Goal: Task Accomplishment & Management: Complete application form

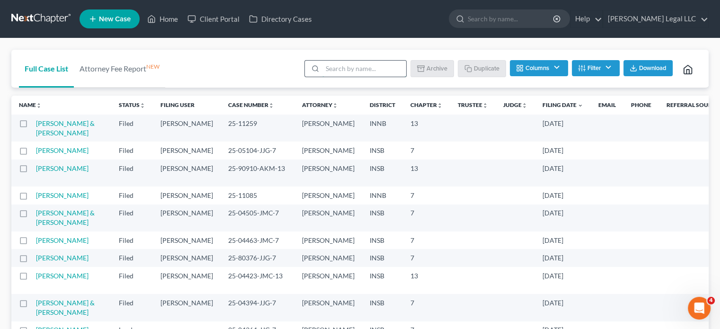
click at [336, 69] on input "search" at bounding box center [364, 69] width 84 height 16
type input "[PERSON_NAME]"
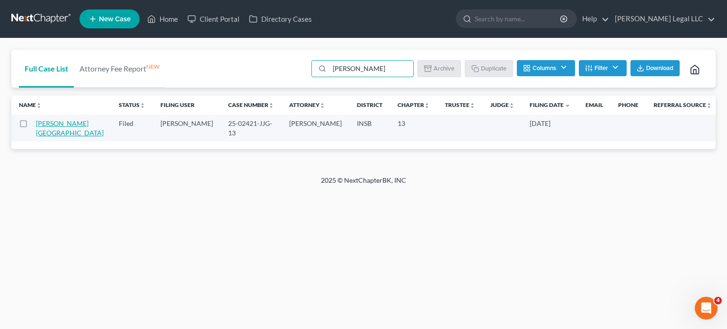
click at [53, 127] on link "[PERSON_NAME][GEOGRAPHIC_DATA]" at bounding box center [70, 128] width 68 height 18
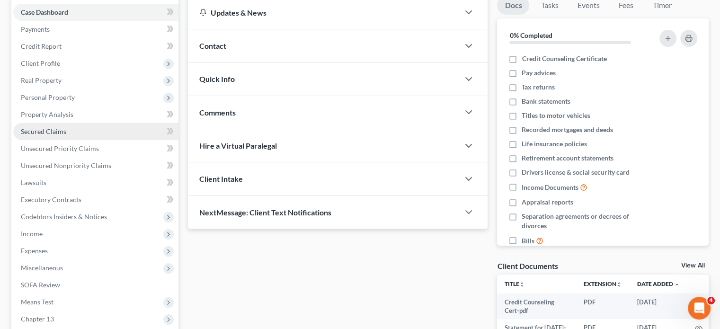
click at [42, 134] on span "Secured Claims" at bounding box center [43, 131] width 45 height 8
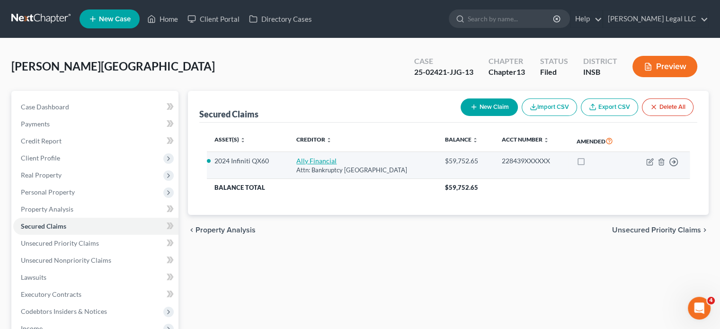
click at [315, 162] on link "Ally Financial" at bounding box center [316, 161] width 40 height 8
select select "24"
select select "6"
select select "2"
select select "3"
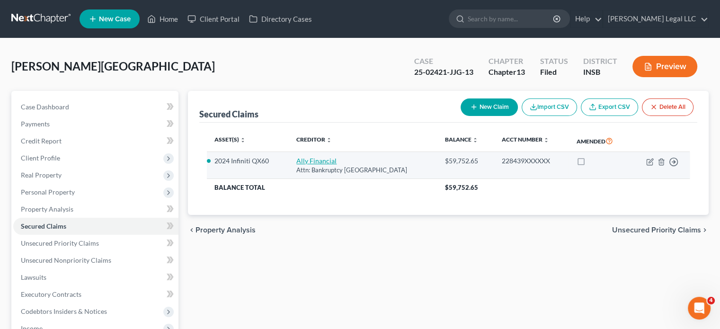
select select "0"
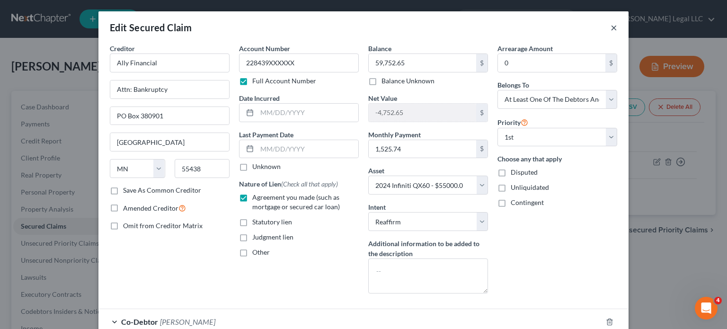
click at [611, 29] on button "×" at bounding box center [614, 27] width 7 height 11
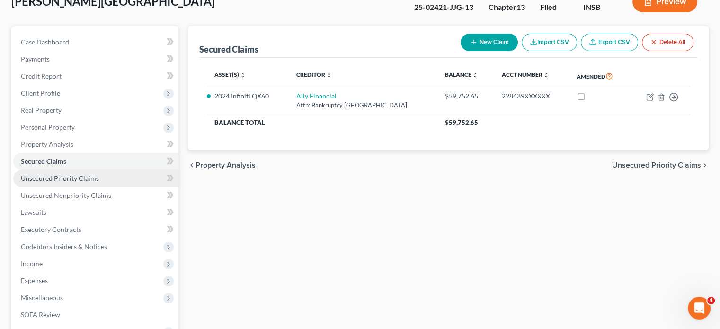
scroll to position [189, 0]
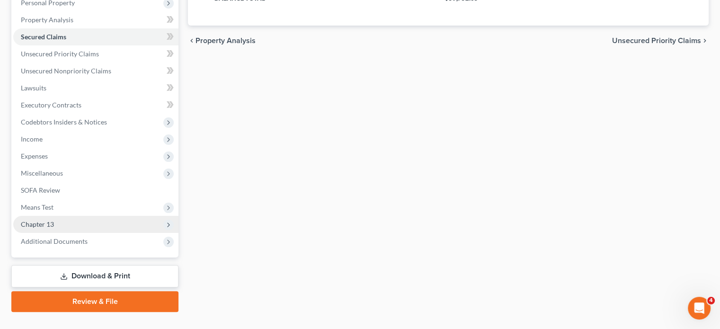
click at [43, 230] on span "Chapter 13" at bounding box center [95, 224] width 165 height 17
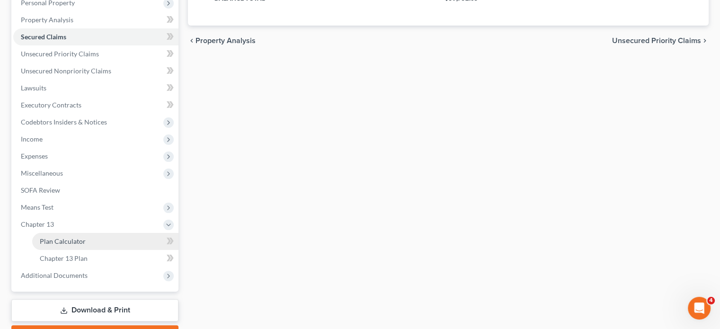
click at [51, 241] on span "Plan Calculator" at bounding box center [63, 241] width 46 height 8
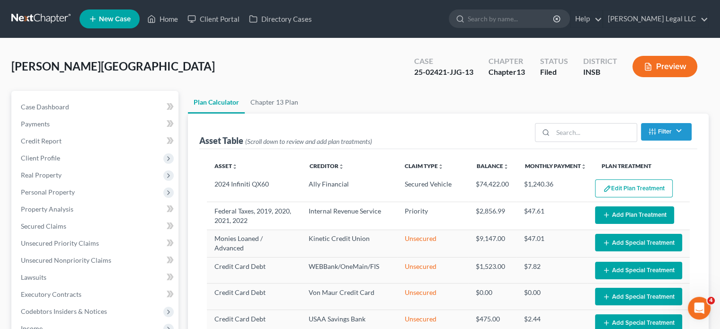
select select "59"
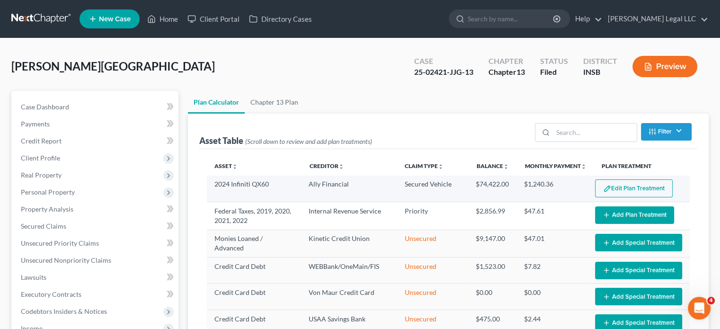
select select "59"
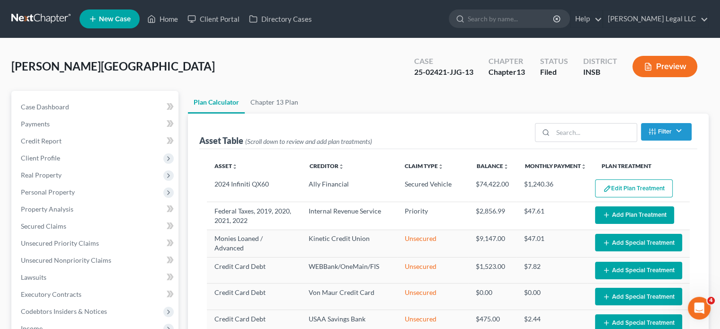
click at [598, 183] on button "Edit Plan Treatment" at bounding box center [634, 188] width 78 height 18
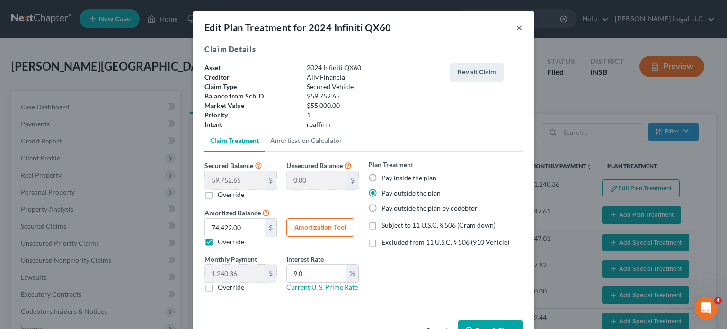
click at [516, 30] on button "×" at bounding box center [519, 27] width 7 height 11
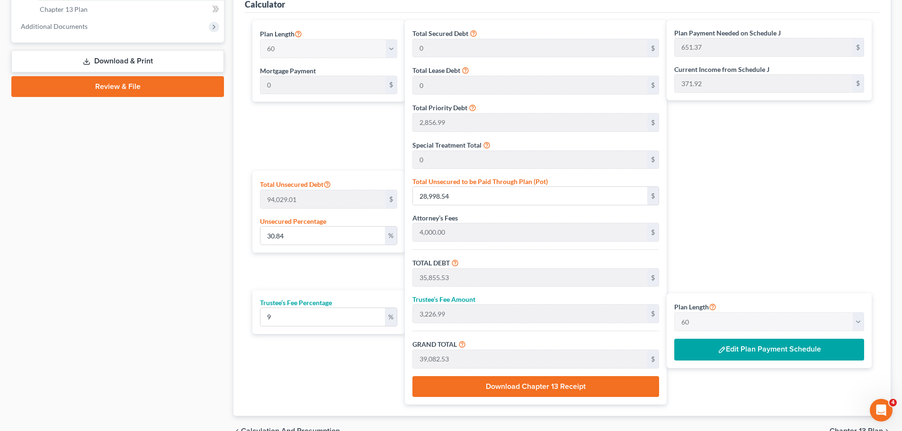
scroll to position [395, 0]
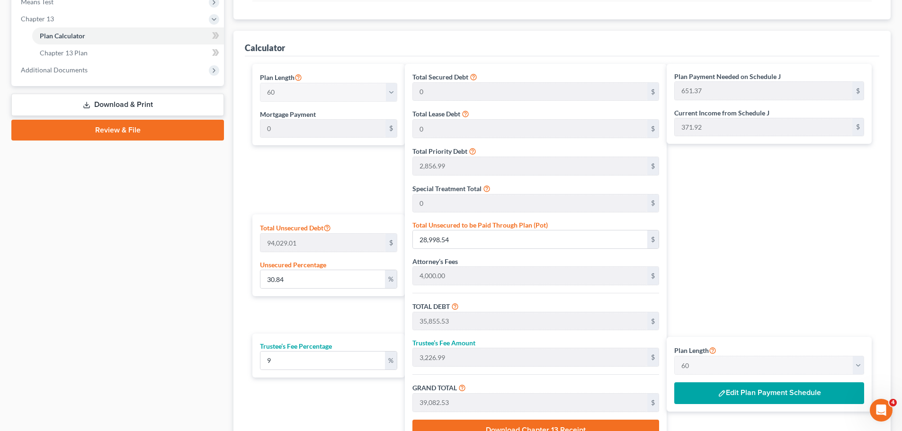
click at [720, 329] on button "Edit Plan Payment Schedule" at bounding box center [769, 394] width 190 height 22
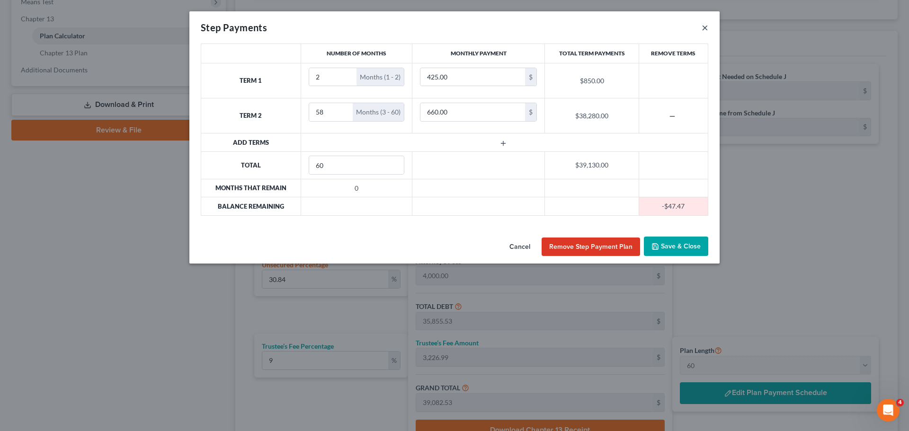
click at [704, 27] on button "×" at bounding box center [705, 27] width 7 height 11
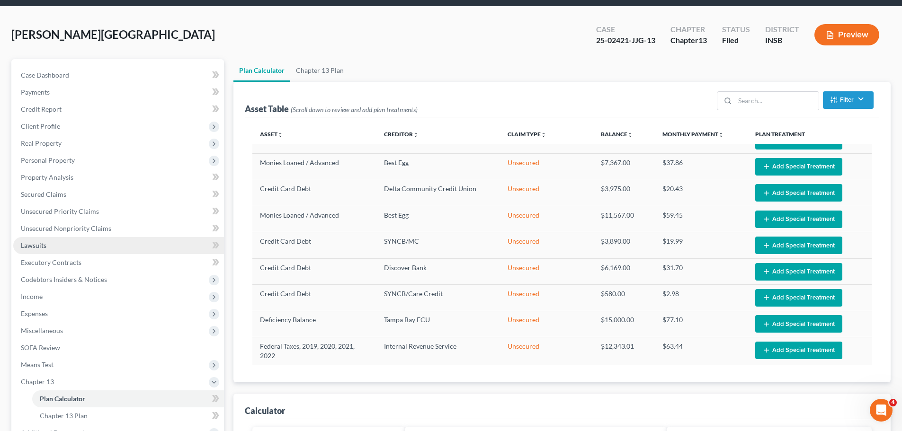
scroll to position [0, 0]
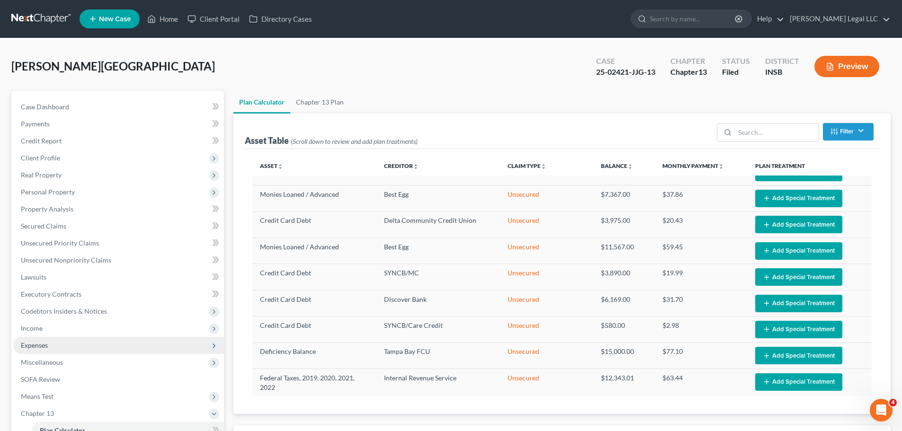
click at [32, 329] on span "Expenses" at bounding box center [118, 345] width 211 height 17
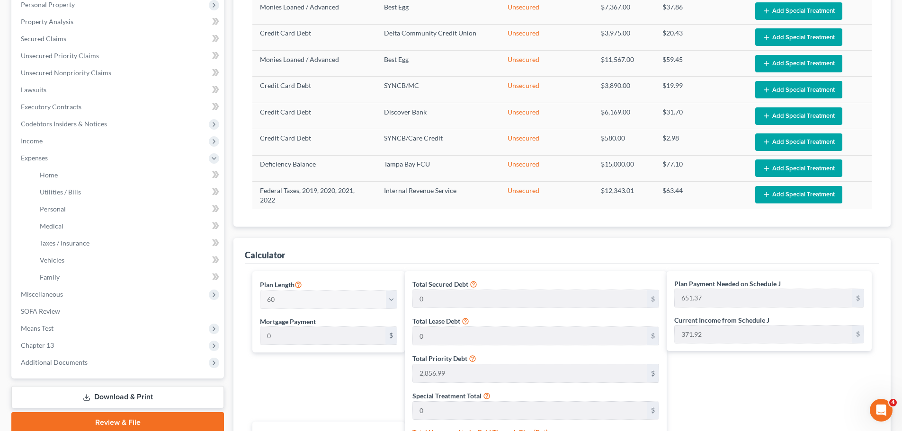
scroll to position [189, 0]
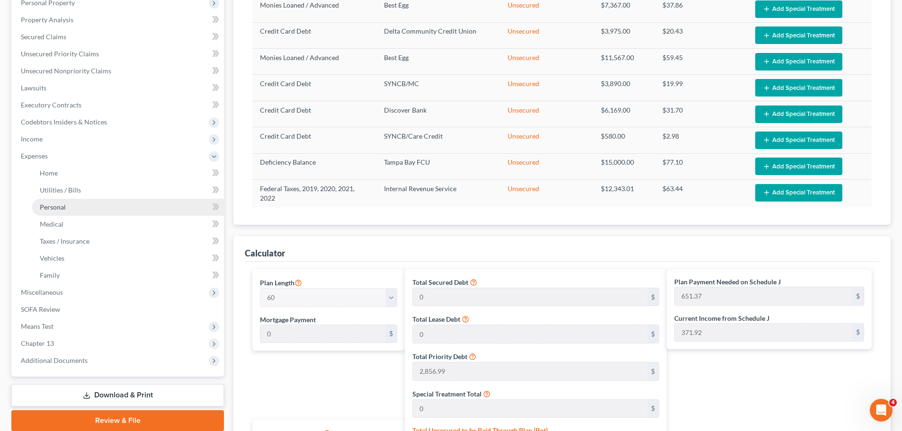
click at [61, 210] on span "Personal" at bounding box center [53, 207] width 26 height 8
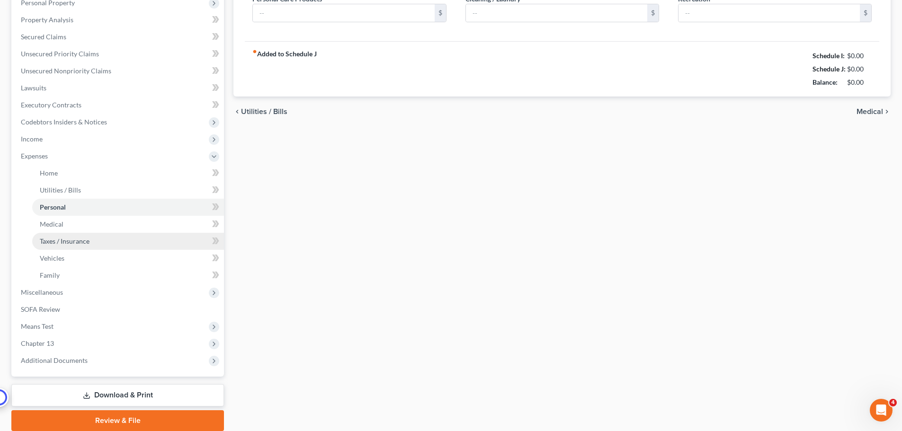
type input "800.00"
type input "100.00"
type input "0.00"
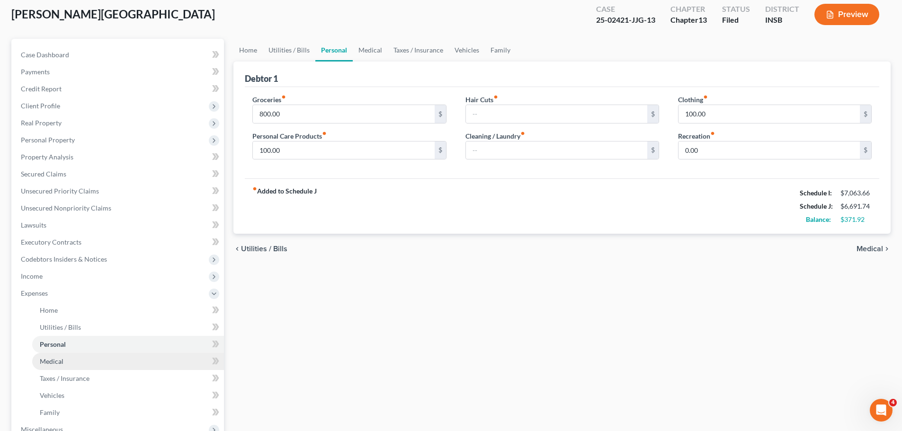
scroll to position [142, 0]
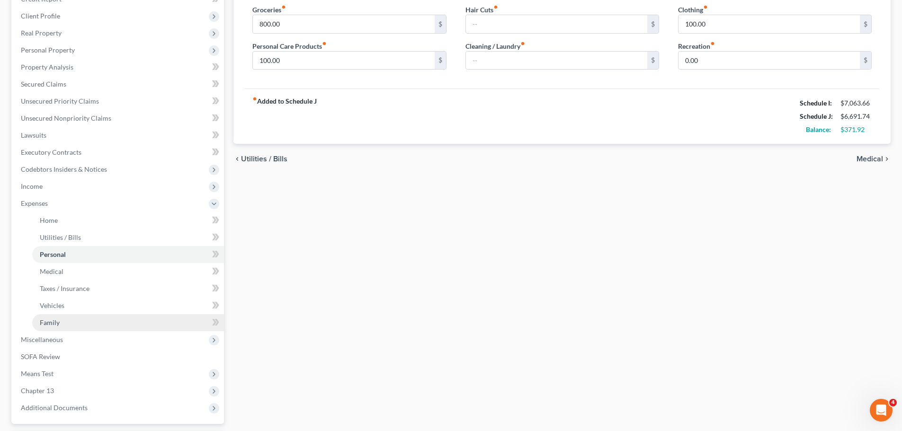
click at [50, 321] on span "Family" at bounding box center [50, 323] width 20 height 8
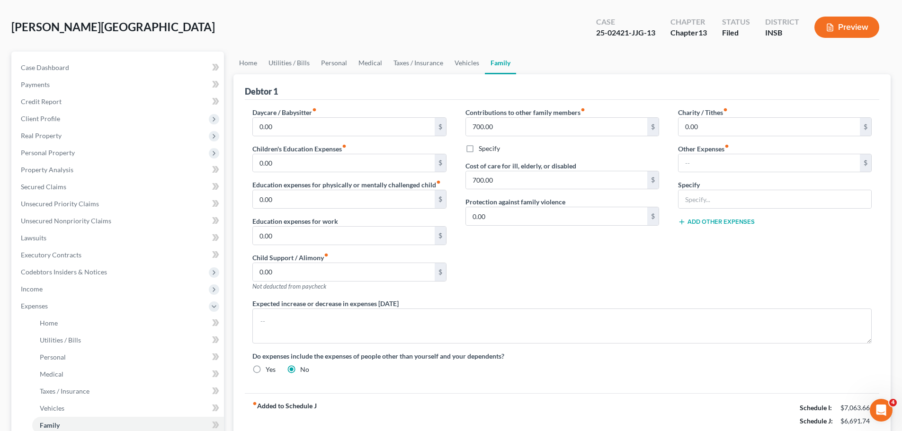
scroll to position [95, 0]
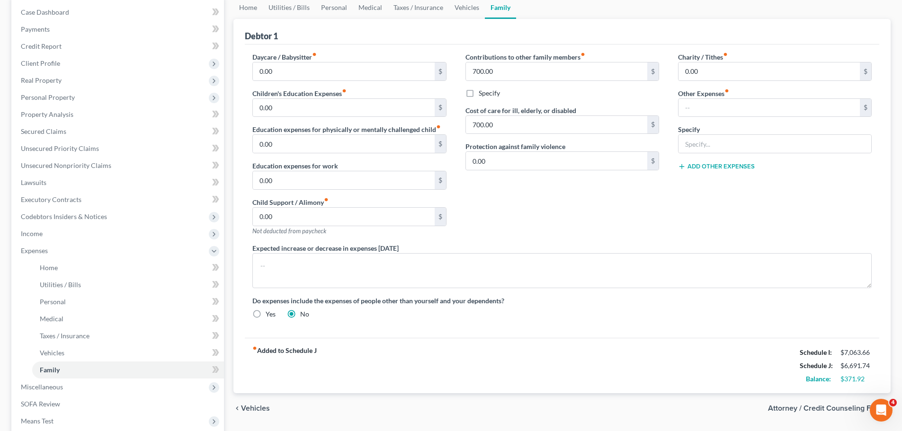
click at [505, 115] on label "Cost of care for ill, elderly, or disabled" at bounding box center [520, 111] width 111 height 10
click at [506, 122] on input "700.00" at bounding box center [556, 125] width 181 height 18
type input "0"
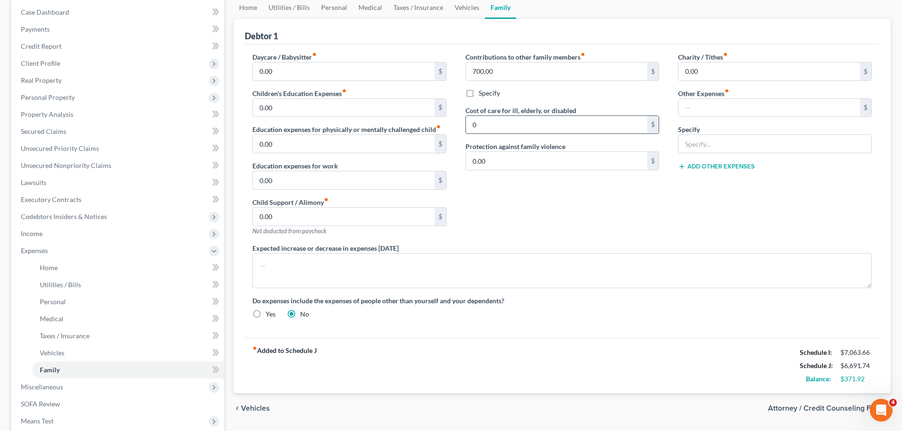
click at [506, 122] on input "0" at bounding box center [556, 125] width 181 height 18
type input "700"
click at [563, 228] on div "Contributions to other family members fiber_manual_record 700.00 $ Specify Cost…" at bounding box center [562, 147] width 213 height 191
click at [476, 204] on div "Contributions to other family members fiber_manual_record 700.00 $ Specify Cost…" at bounding box center [562, 147] width 213 height 191
click at [476, 203] on div "Contributions to other family members fiber_manual_record 700.00 $ Specify Cost…" at bounding box center [562, 147] width 213 height 191
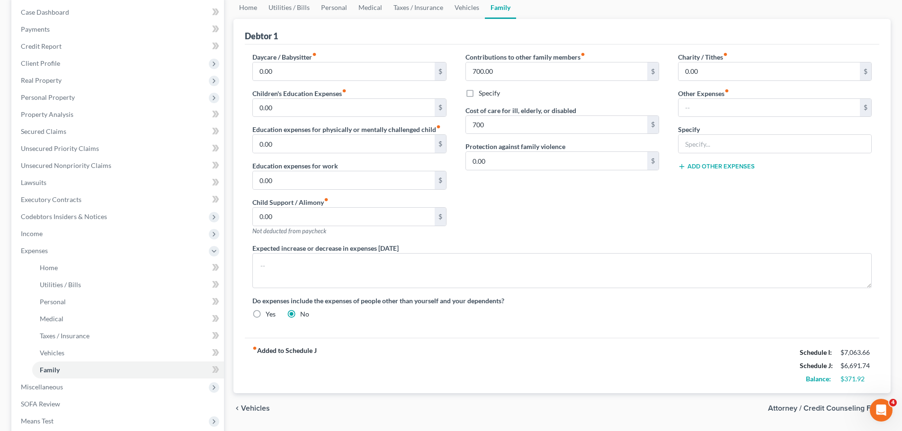
click at [515, 176] on div "Contributions to other family members fiber_manual_record 700.00 $ Specify Cost…" at bounding box center [562, 147] width 213 height 191
drag, startPoint x: 573, startPoint y: 205, endPoint x: 591, endPoint y: 205, distance: 18.5
click at [575, 206] on div "Contributions to other family members fiber_manual_record 700.00 $ Specify Cost…" at bounding box center [562, 147] width 213 height 191
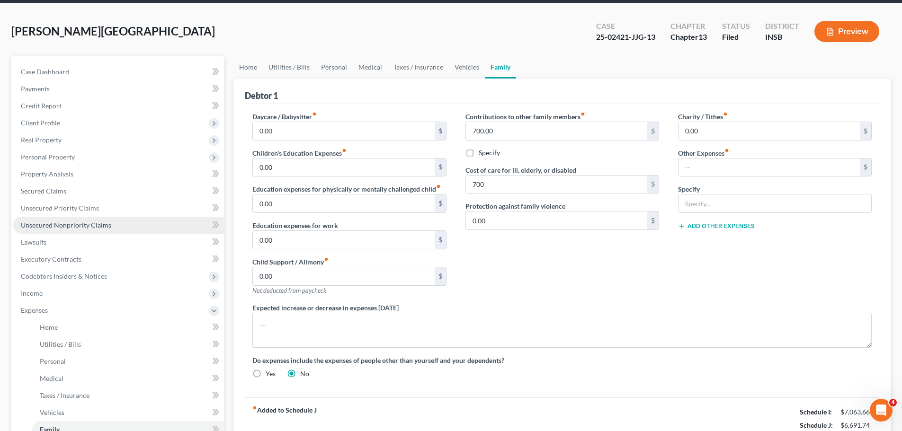
scroll to position [0, 0]
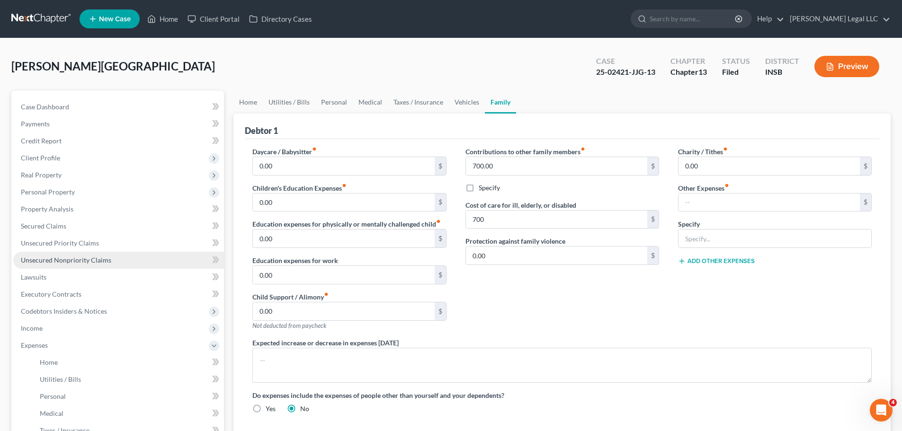
click at [71, 259] on span "Unsecured Nonpriority Claims" at bounding box center [66, 260] width 90 height 8
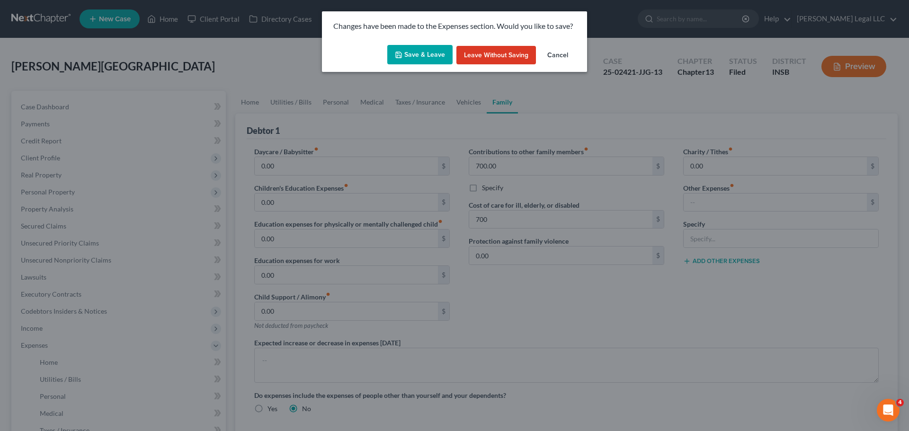
drag, startPoint x: 571, startPoint y: 48, endPoint x: 560, endPoint y: 52, distance: 11.5
click at [571, 49] on button "Cancel" at bounding box center [558, 55] width 36 height 19
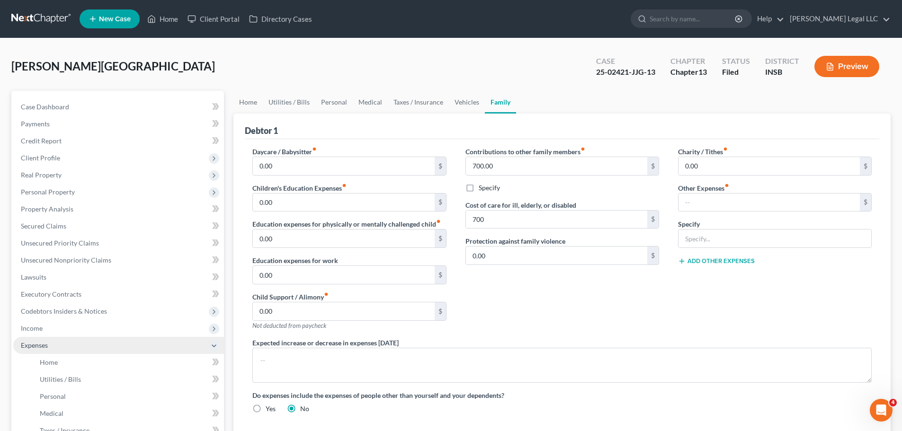
click at [36, 329] on span "Expenses" at bounding box center [34, 345] width 27 height 8
click at [30, 329] on span "Expenses" at bounding box center [34, 345] width 27 height 8
click at [37, 329] on link "Utilities / Bills" at bounding box center [128, 379] width 192 height 17
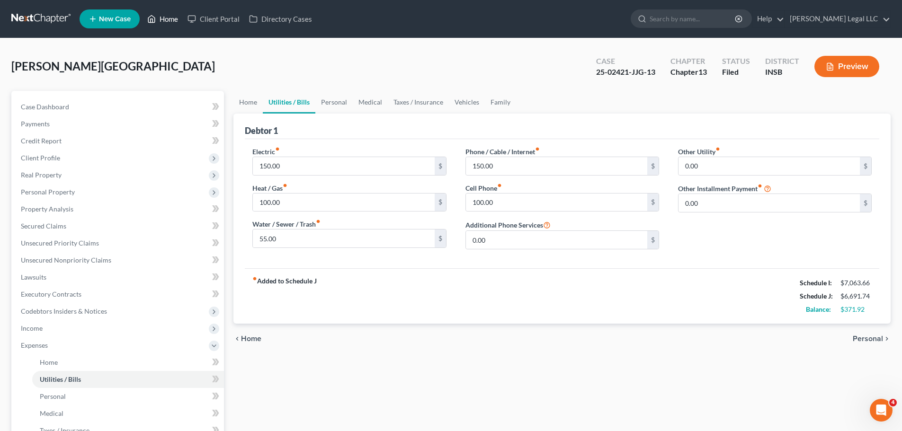
click at [164, 22] on link "Home" at bounding box center [163, 18] width 40 height 17
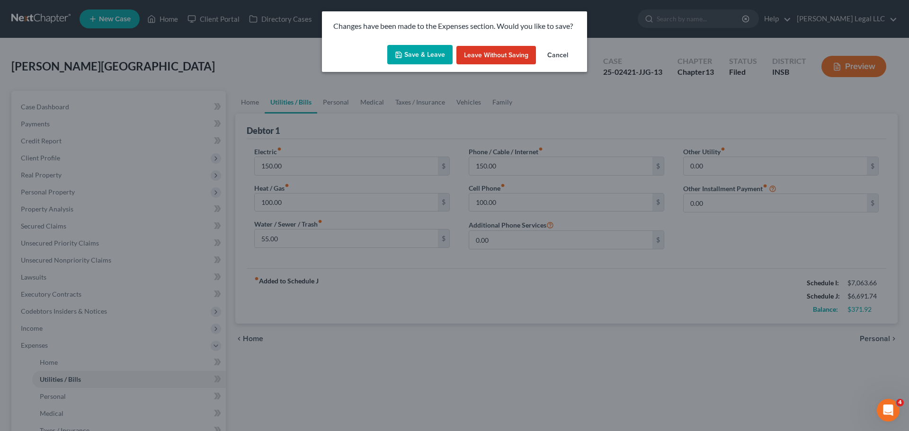
click at [564, 56] on button "Cancel" at bounding box center [558, 55] width 36 height 19
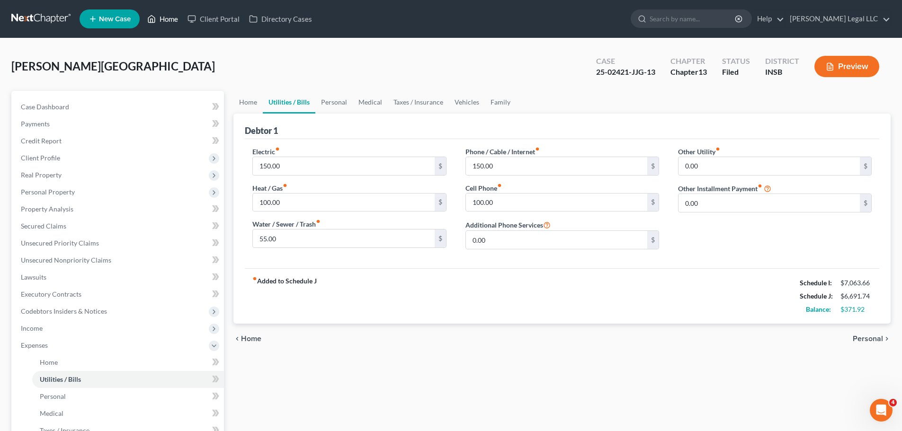
click at [161, 21] on link "Home" at bounding box center [163, 18] width 40 height 17
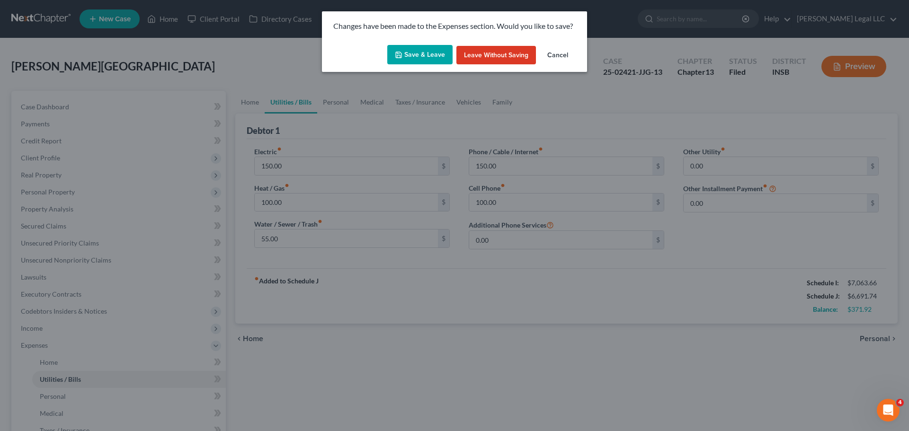
click at [436, 62] on button "Save & Leave" at bounding box center [419, 55] width 65 height 20
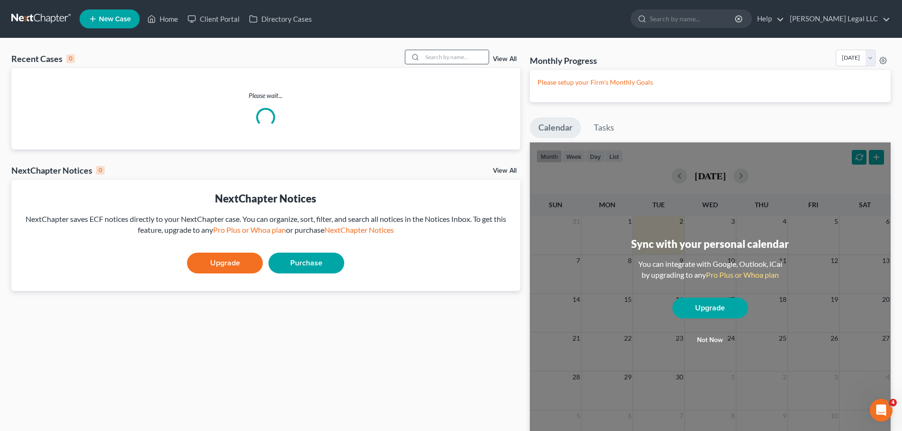
click at [443, 53] on input "search" at bounding box center [455, 57] width 66 height 14
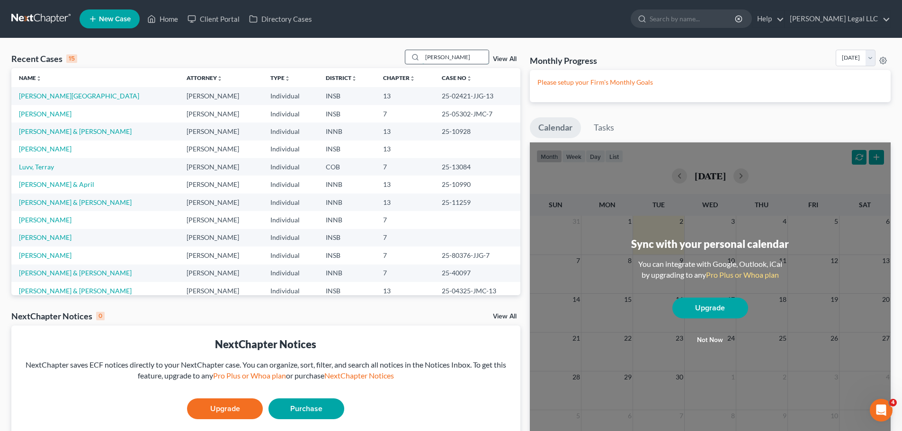
type input "[PERSON_NAME]"
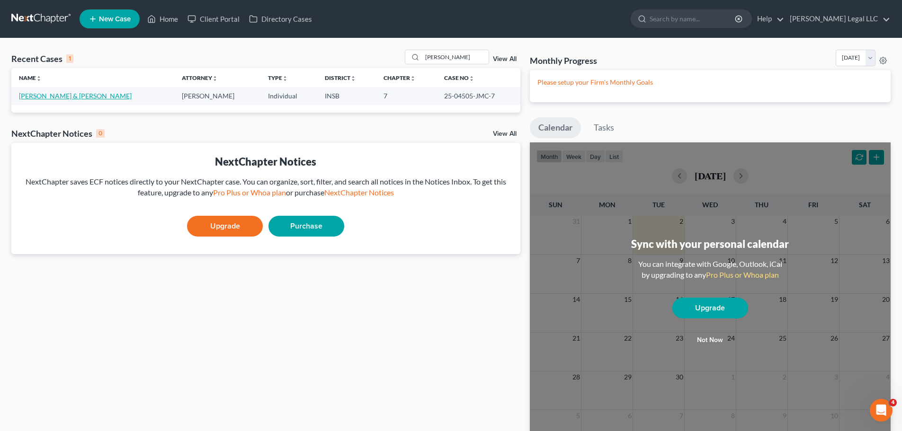
click at [53, 96] on link "[PERSON_NAME] & [PERSON_NAME]" at bounding box center [75, 96] width 113 height 8
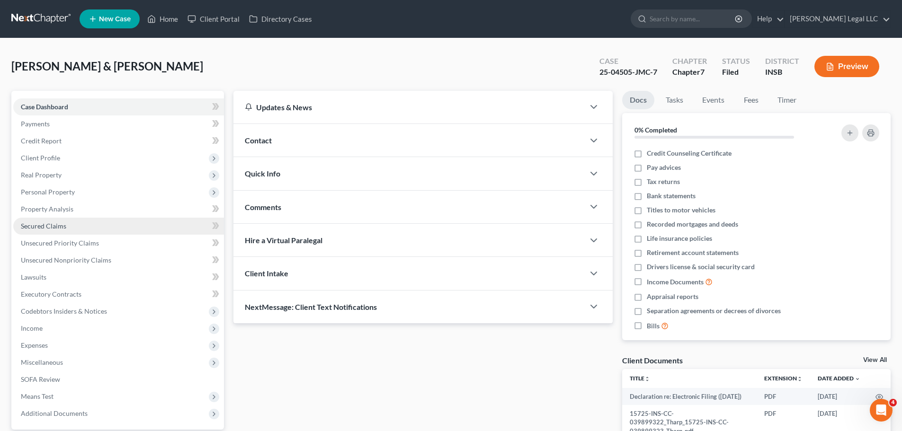
scroll to position [89, 0]
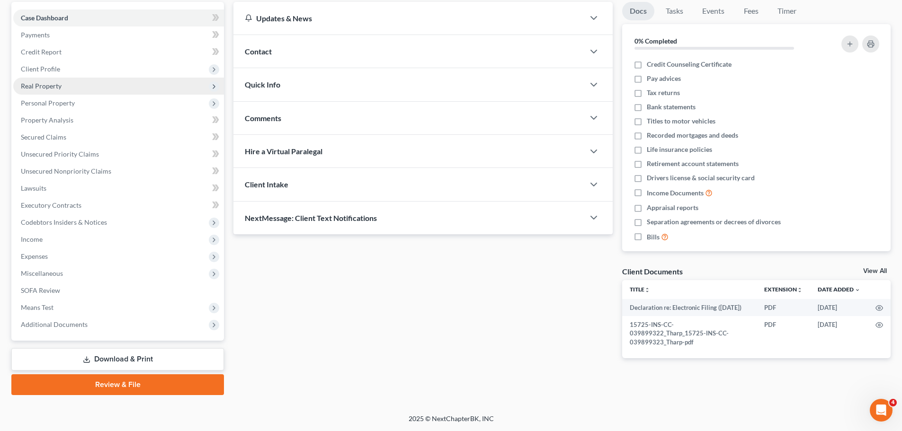
click at [49, 87] on span "Real Property" at bounding box center [41, 86] width 41 height 8
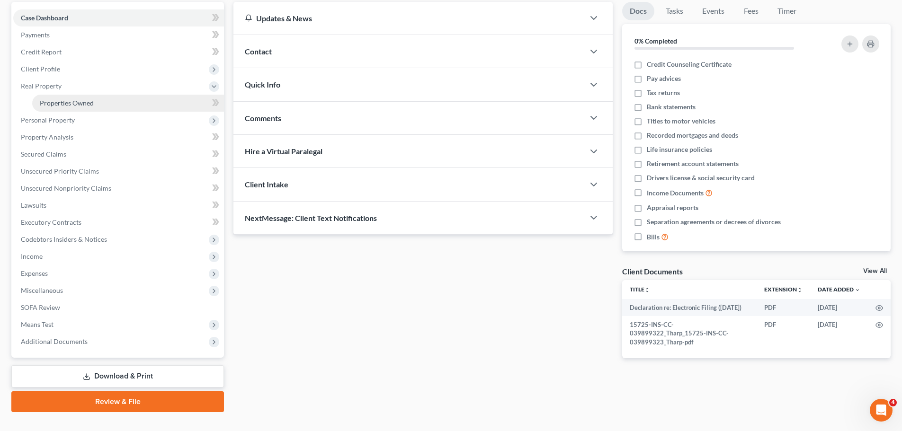
click at [52, 101] on span "Properties Owned" at bounding box center [67, 103] width 54 height 8
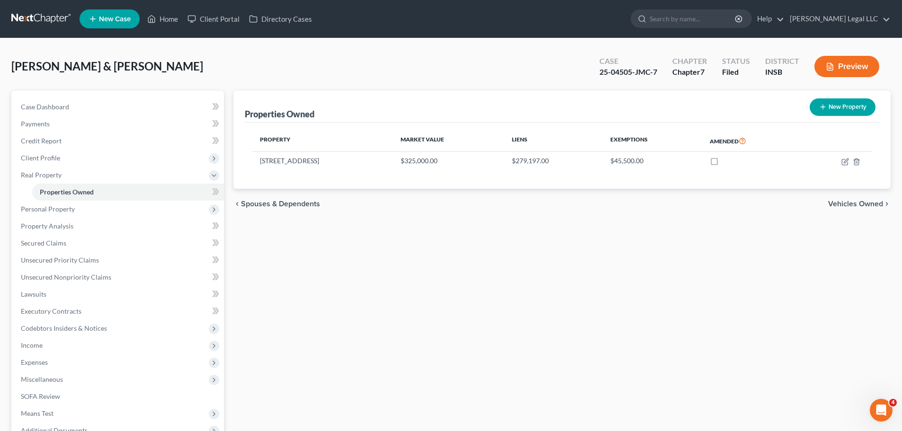
click at [445, 242] on div "Properties Owned New Property Property Market Value Liens Exemptions Amended [S…" at bounding box center [562, 296] width 667 height 410
click at [720, 161] on icon "button" at bounding box center [845, 162] width 8 height 8
select select "15"
select select "2"
select select "1"
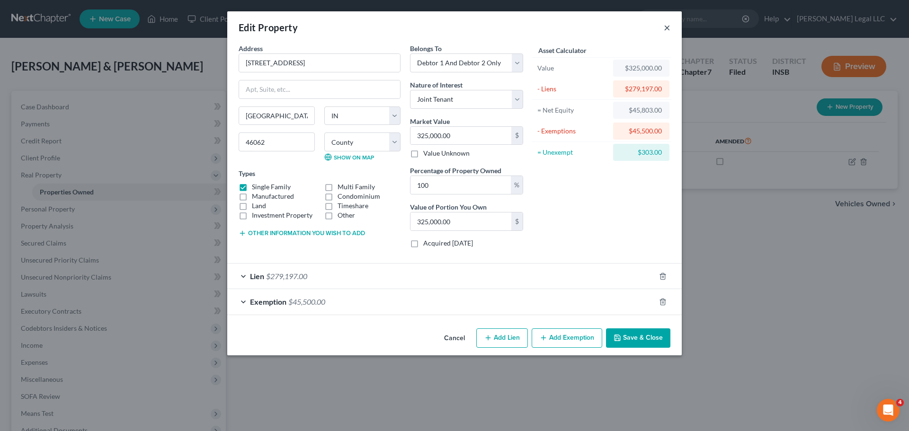
click at [665, 27] on button "×" at bounding box center [667, 27] width 7 height 11
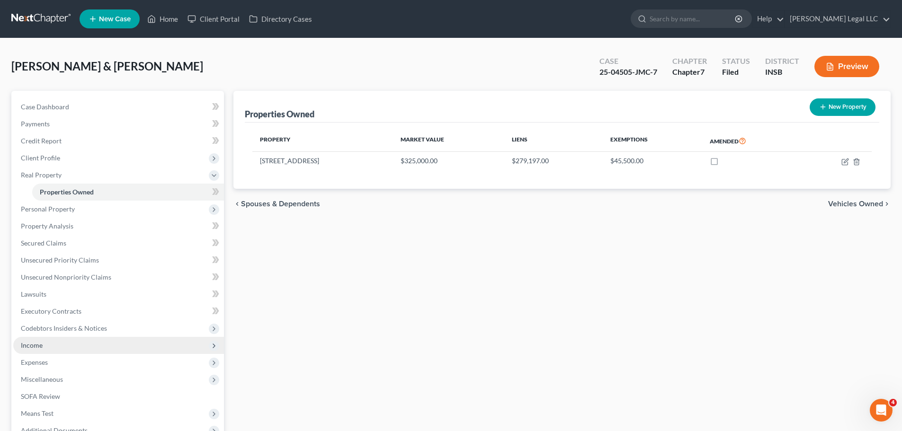
click at [28, 329] on span "Income" at bounding box center [32, 345] width 22 height 8
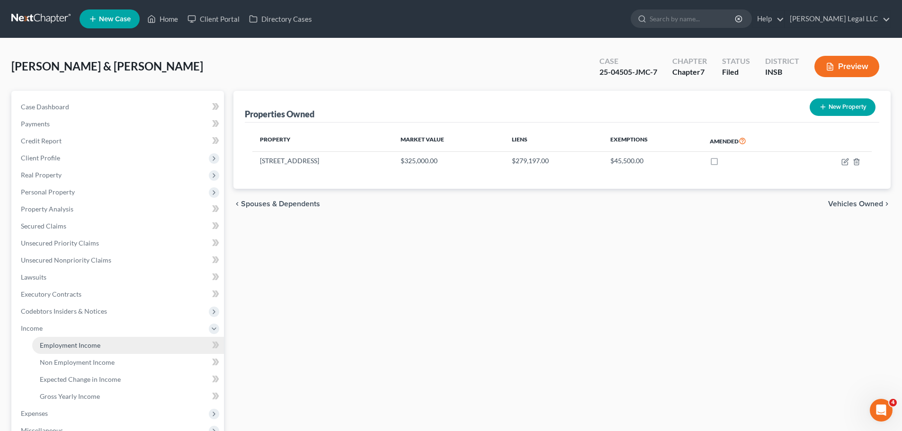
click at [50, 329] on span "Employment Income" at bounding box center [70, 345] width 61 height 8
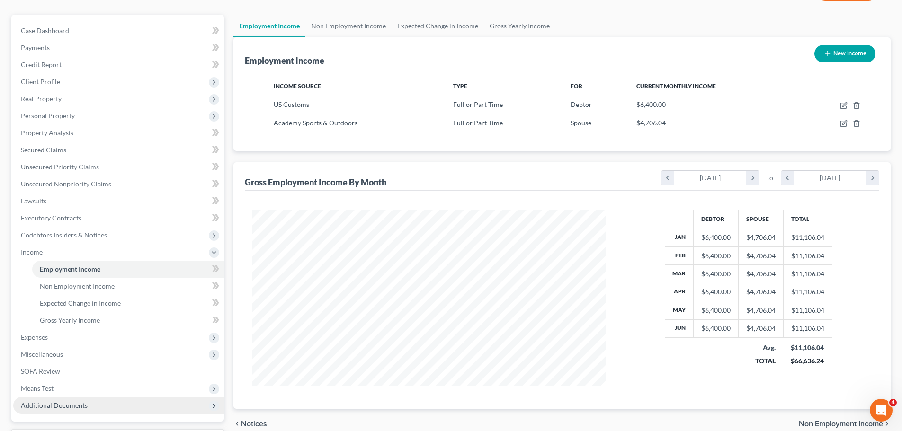
scroll to position [157, 0]
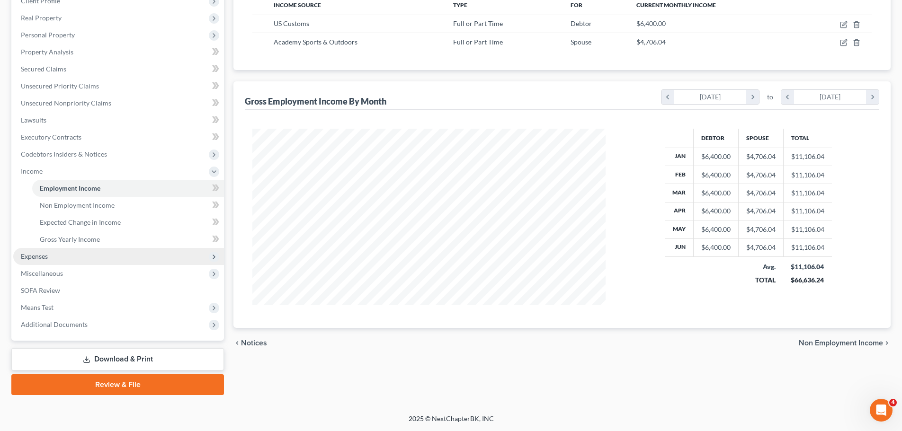
click at [51, 261] on span "Expenses" at bounding box center [118, 256] width 211 height 17
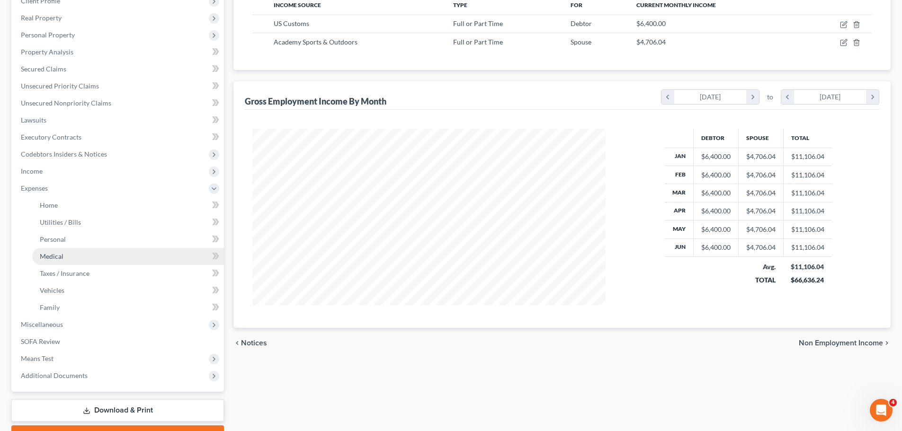
click at [56, 255] on span "Medical" at bounding box center [52, 256] width 24 height 8
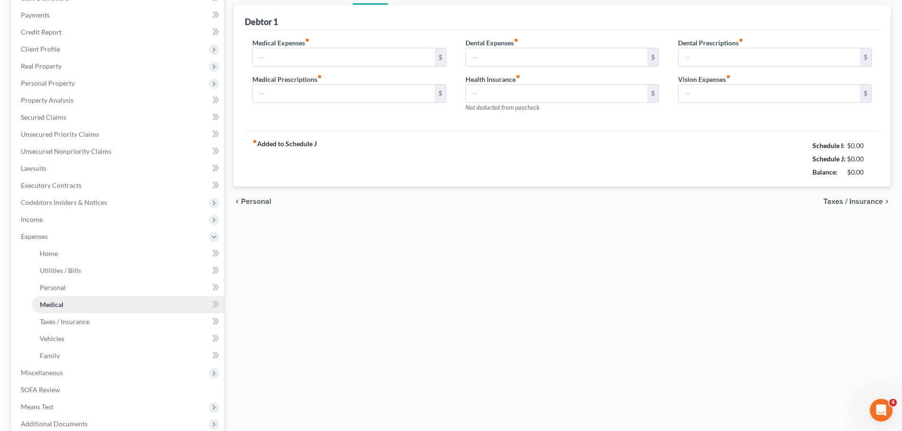
type input "455.00"
type input "0.00"
type input "100.00"
type input "0.00"
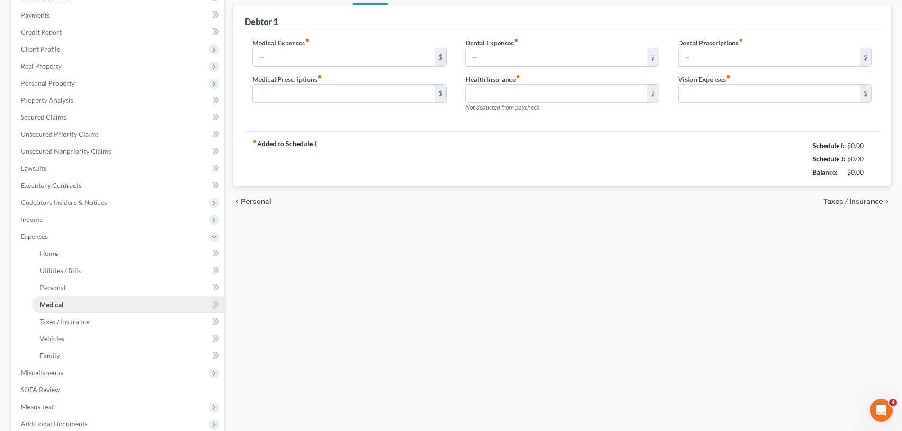
type input "0.00"
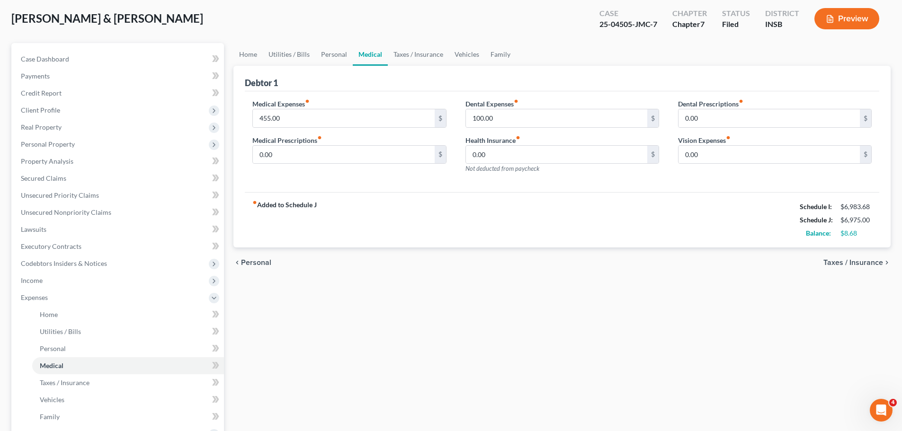
scroll to position [47, 0]
click at [61, 329] on span "Personal" at bounding box center [53, 349] width 26 height 8
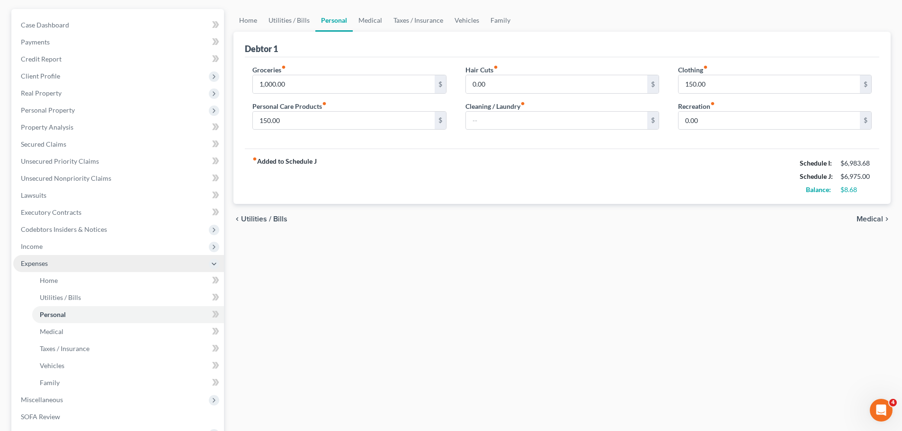
scroll to position [95, 0]
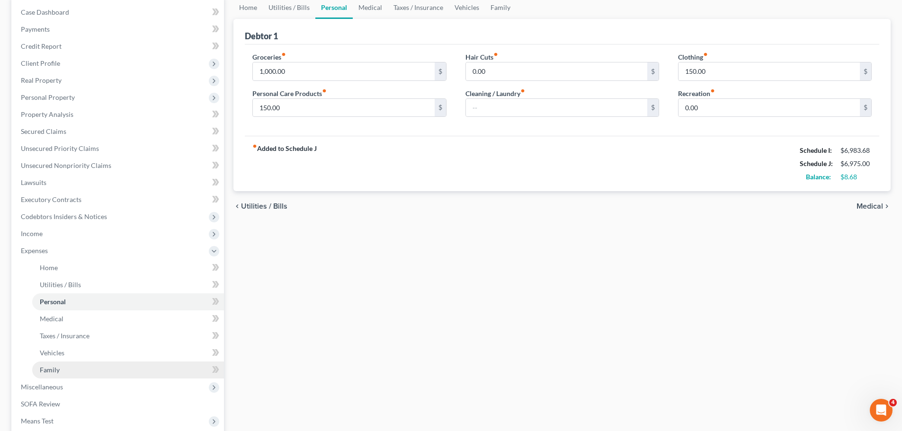
click at [50, 329] on span "Family" at bounding box center [50, 370] width 20 height 8
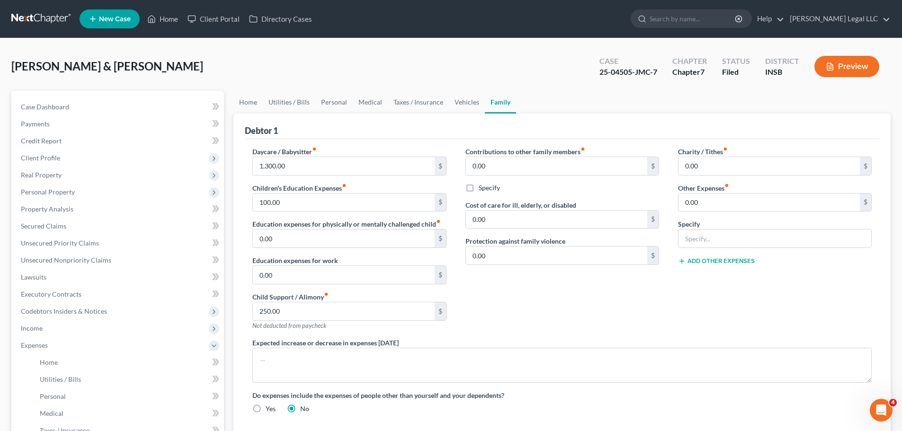
click at [500, 305] on div "Contributions to other family members fiber_manual_record 0.00 $ Specify Cost o…" at bounding box center [562, 242] width 213 height 191
click at [720, 70] on button "Preview" at bounding box center [846, 66] width 65 height 21
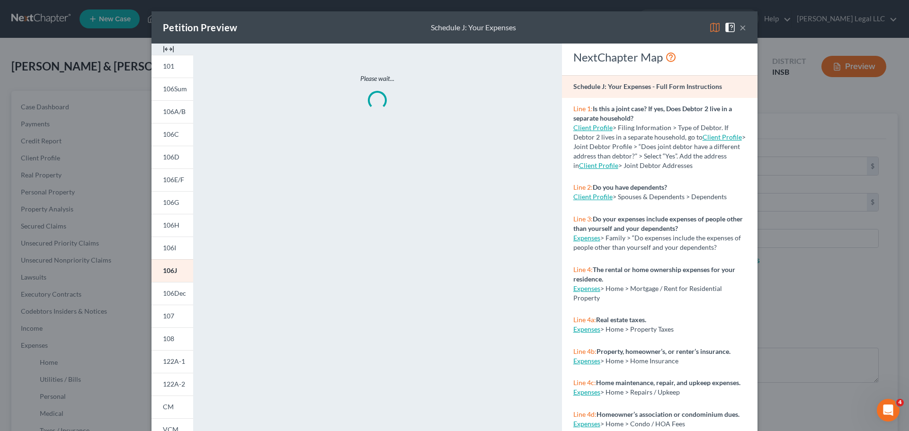
click at [163, 48] on img at bounding box center [168, 49] width 11 height 11
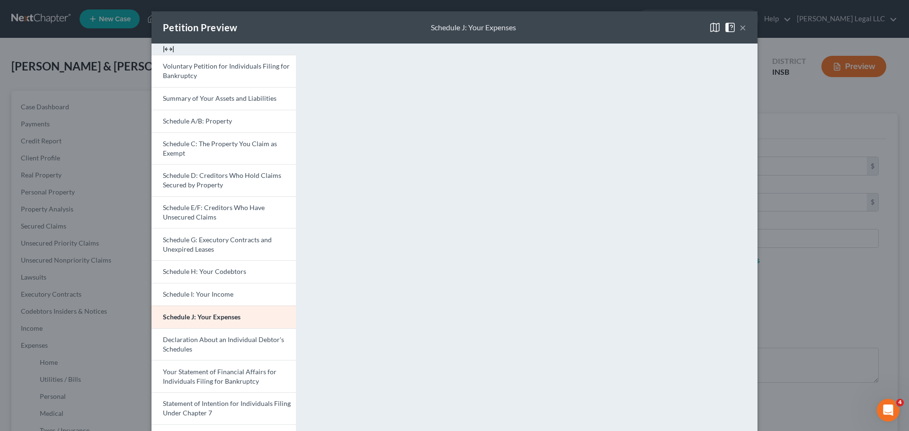
click at [720, 25] on div "Petition Preview Schedule J: Your Expenses ×" at bounding box center [454, 27] width 606 height 32
click at [720, 29] on button "×" at bounding box center [742, 27] width 7 height 11
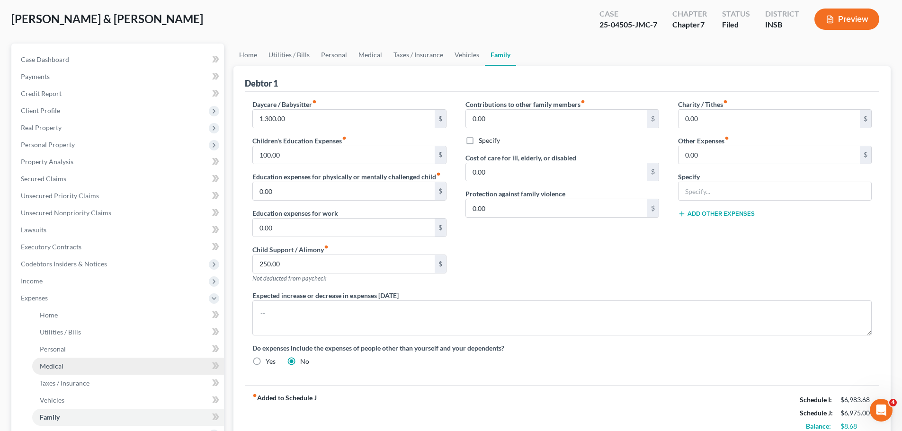
click at [44, 329] on link "Medical" at bounding box center [128, 366] width 192 height 17
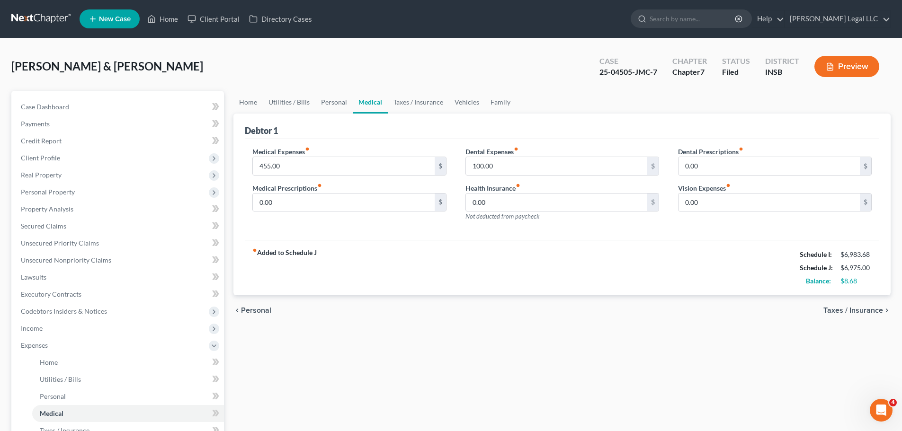
click at [494, 279] on div "fiber_manual_record Added to Schedule J Schedule I: $6,983.68 Schedule J: $6,97…" at bounding box center [562, 267] width 634 height 55
click at [464, 301] on div "chevron_left Personal Taxes / Insurance chevron_right" at bounding box center [561, 310] width 657 height 30
click at [467, 309] on div "chevron_left Personal Taxes / Insurance chevron_right" at bounding box center [561, 310] width 657 height 30
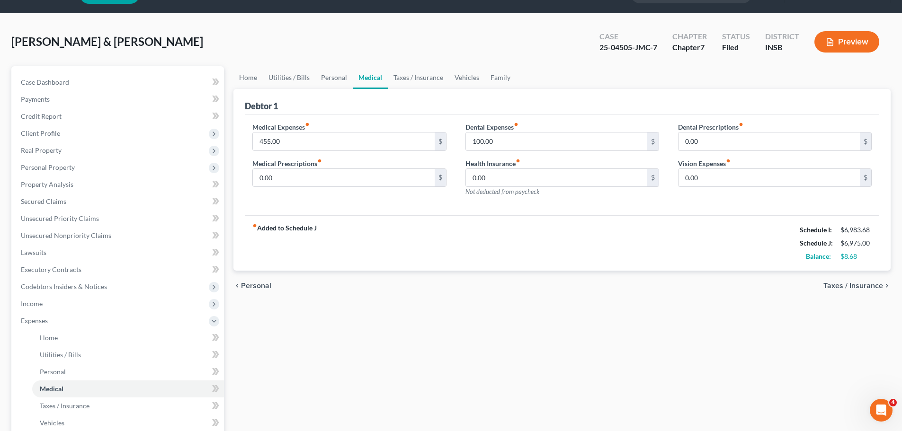
scroll to position [20, 0]
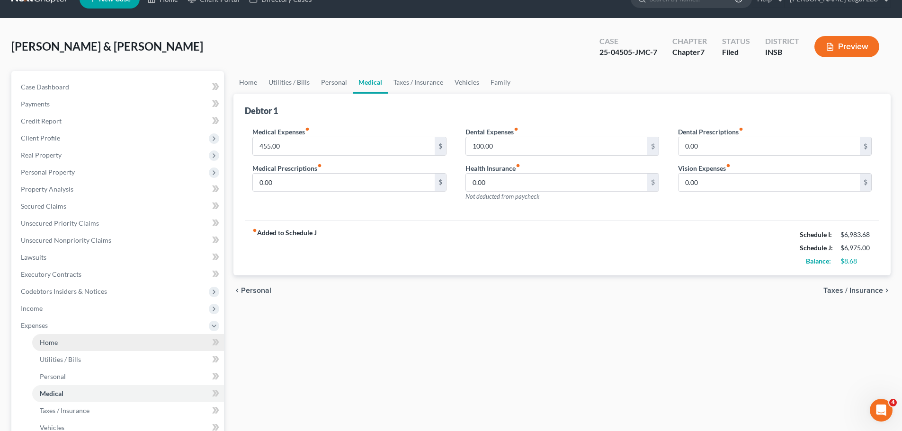
click at [60, 329] on link "Home" at bounding box center [128, 342] width 192 height 17
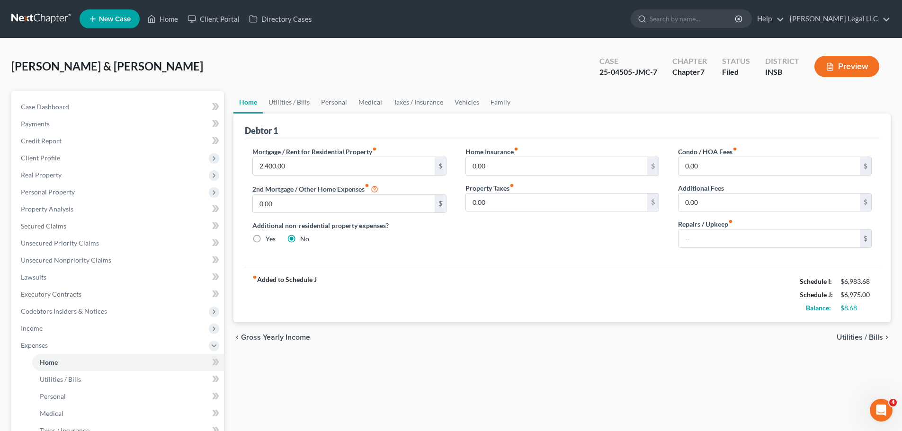
click at [505, 305] on div "fiber_manual_record Added to Schedule J Schedule I: $6,983.68 Schedule J: $6,97…" at bounding box center [562, 294] width 634 height 55
click at [524, 329] on div "chevron_left Gross Yearly Income Utilities / Bills chevron_right" at bounding box center [561, 337] width 657 height 30
drag, startPoint x: 259, startPoint y: 281, endPoint x: 328, endPoint y: 284, distance: 68.7
click at [328, 284] on div "fiber_manual_record Added to Schedule J Schedule I: $6,983.68 Schedule J: $6,97…" at bounding box center [562, 294] width 634 height 55
click at [336, 279] on div "fiber_manual_record Added to Schedule J Schedule I: $6,983.68 Schedule J: $6,97…" at bounding box center [562, 294] width 634 height 55
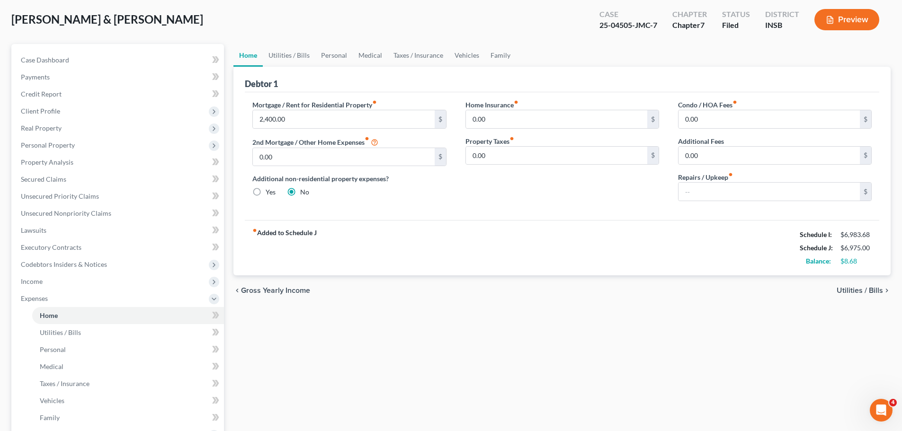
scroll to position [47, 0]
click at [50, 329] on span "Vehicles" at bounding box center [52, 400] width 25 height 8
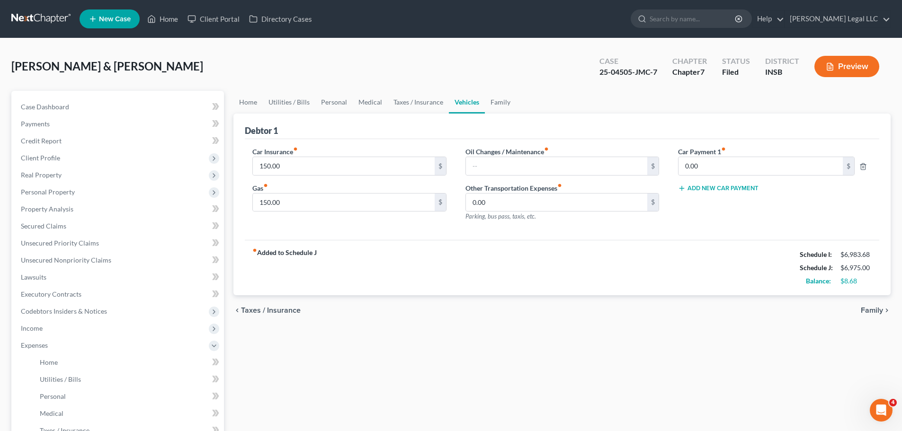
click at [480, 298] on div "chevron_left Taxes / Insurance Family chevron_right" at bounding box center [561, 310] width 657 height 30
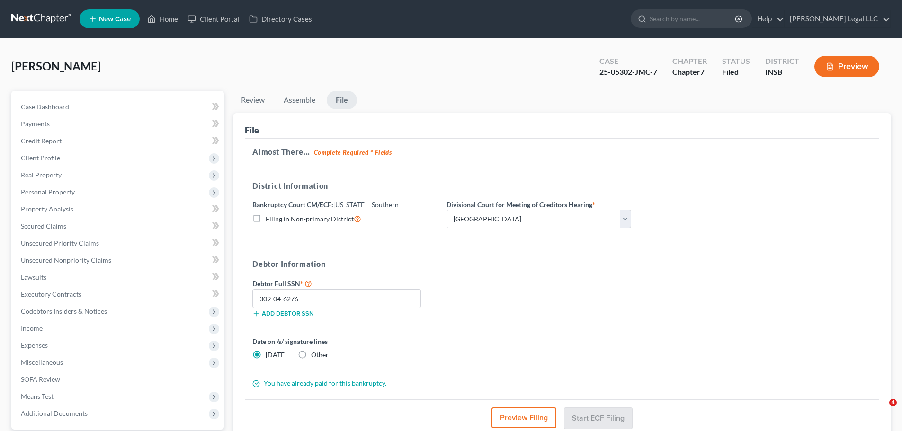
select select "1"
click at [152, 25] on link "Home" at bounding box center [163, 18] width 40 height 17
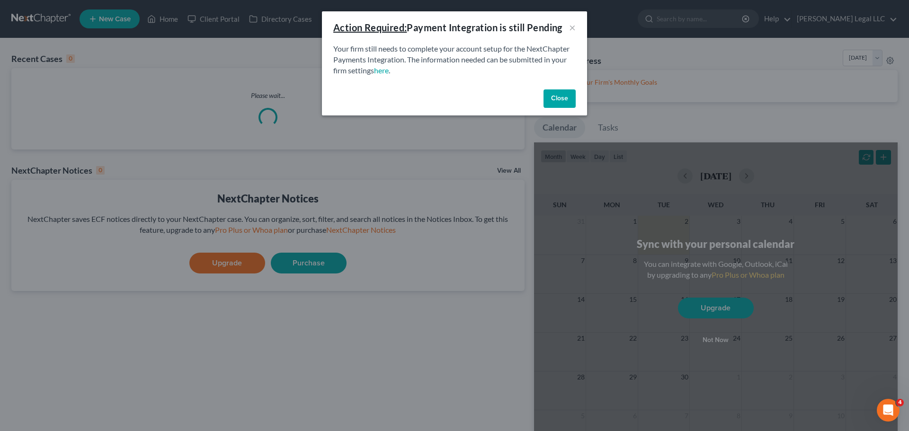
click at [559, 101] on button "Close" at bounding box center [559, 98] width 32 height 19
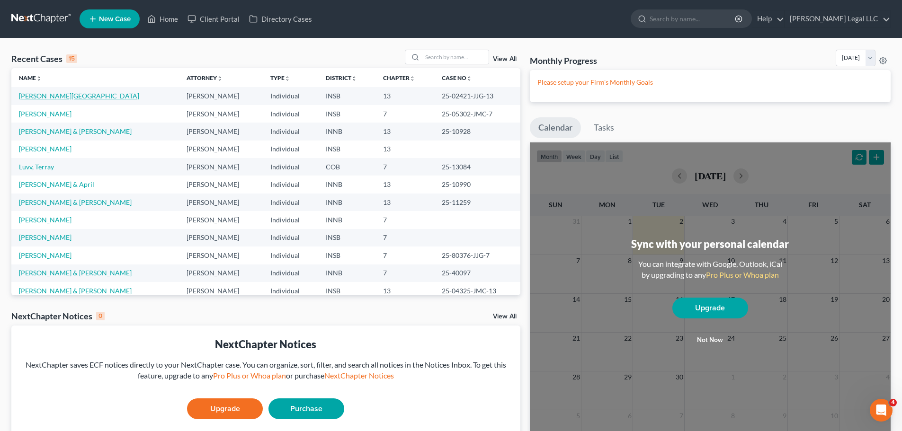
click at [57, 97] on link "[PERSON_NAME][GEOGRAPHIC_DATA]" at bounding box center [79, 96] width 120 height 8
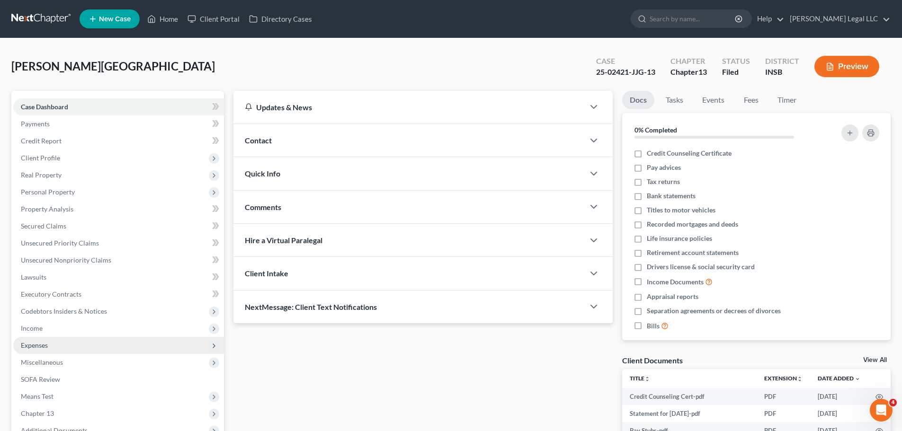
click at [47, 343] on span "Expenses" at bounding box center [34, 345] width 27 height 8
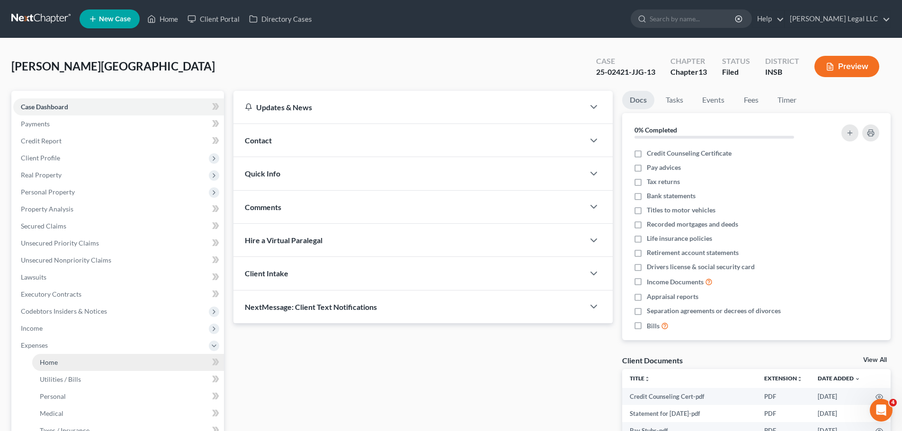
click at [46, 360] on span "Home" at bounding box center [49, 362] width 18 height 8
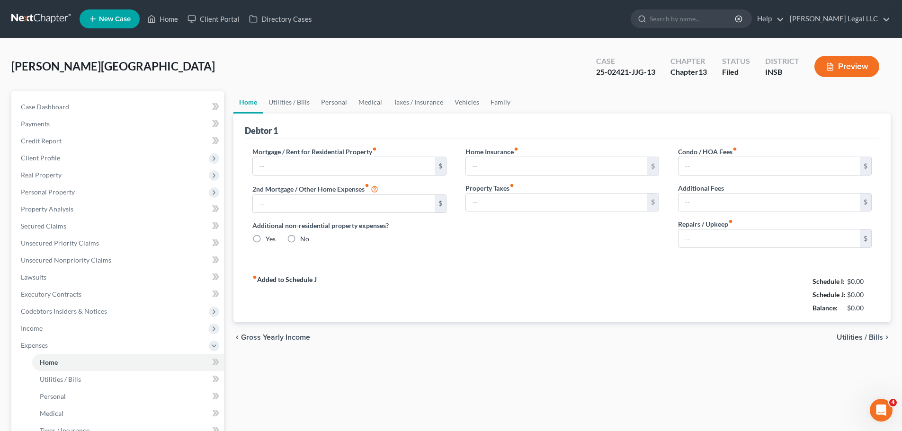
type input "2,200.00"
type input "0.00"
radio input "true"
type input "30.00"
type input "0.00"
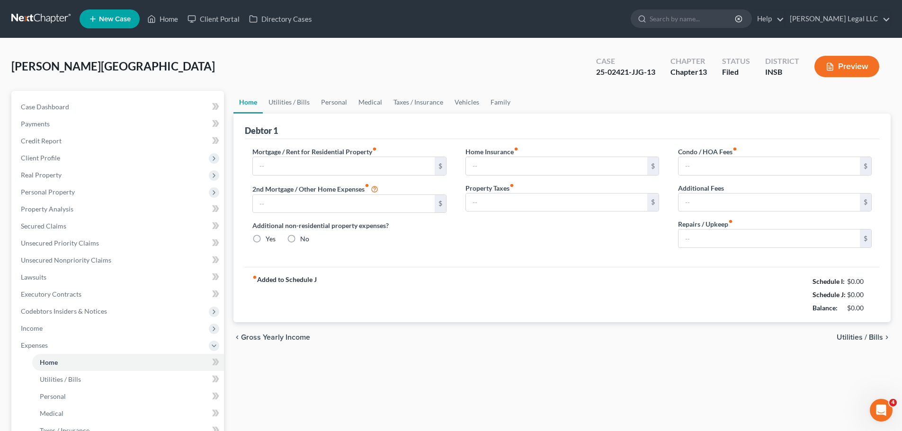
type input "0.00"
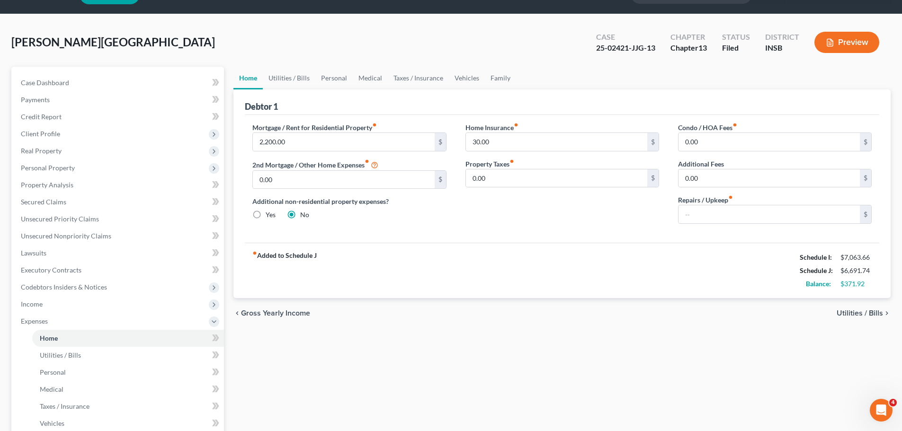
scroll to position [47, 0]
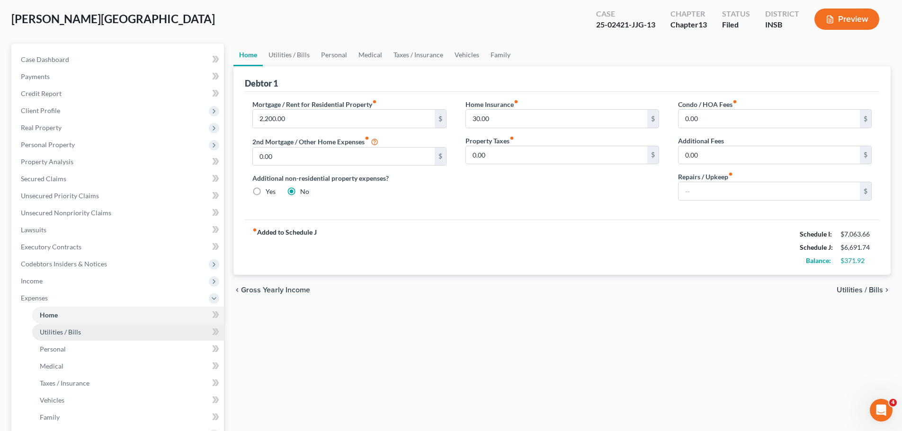
click at [84, 336] on link "Utilities / Bills" at bounding box center [128, 332] width 192 height 17
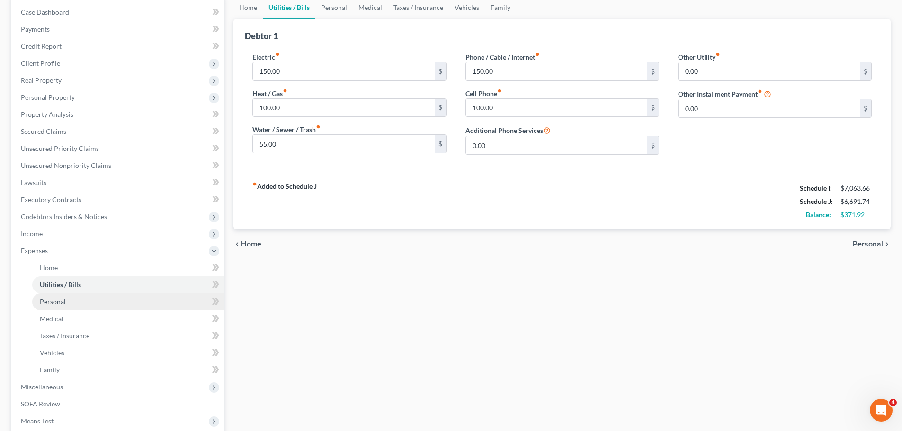
click at [61, 304] on span "Personal" at bounding box center [53, 302] width 26 height 8
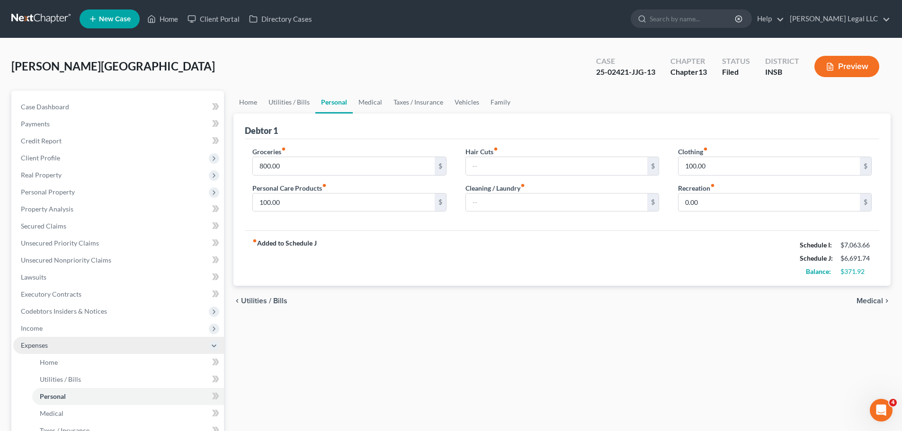
click at [41, 340] on span "Expenses" at bounding box center [118, 345] width 211 height 17
click at [48, 342] on span "Expenses" at bounding box center [34, 345] width 27 height 8
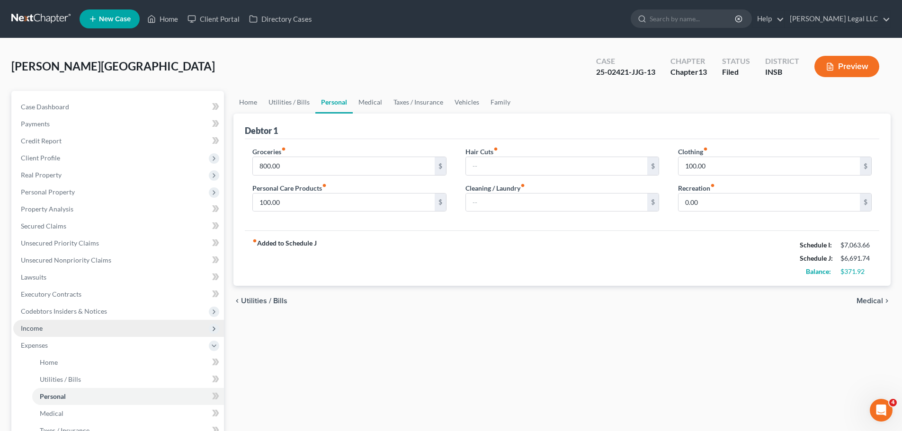
click at [49, 332] on span "Income" at bounding box center [118, 328] width 211 height 17
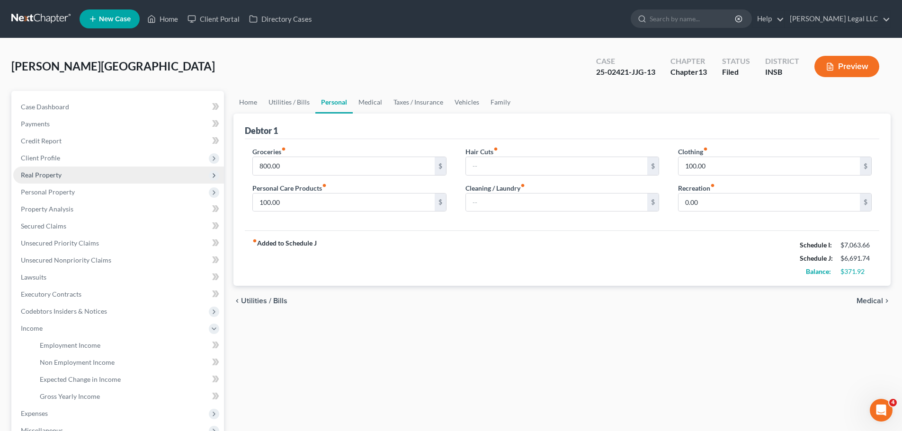
click at [42, 180] on span "Real Property" at bounding box center [118, 175] width 211 height 17
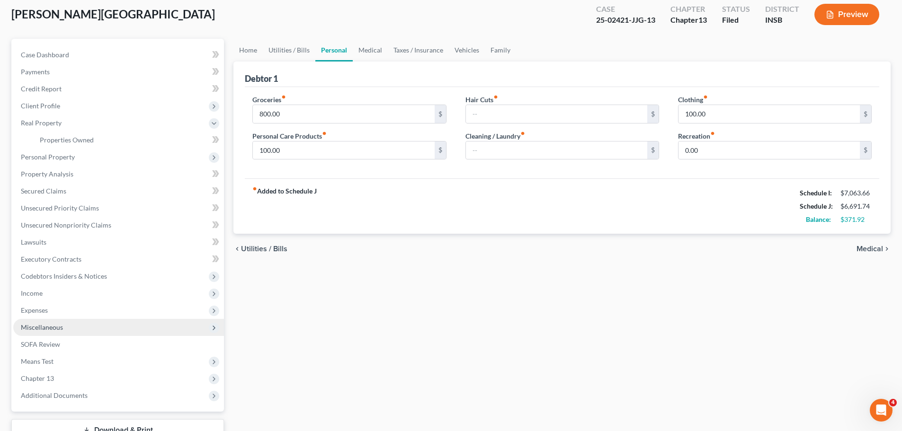
scroll to position [95, 0]
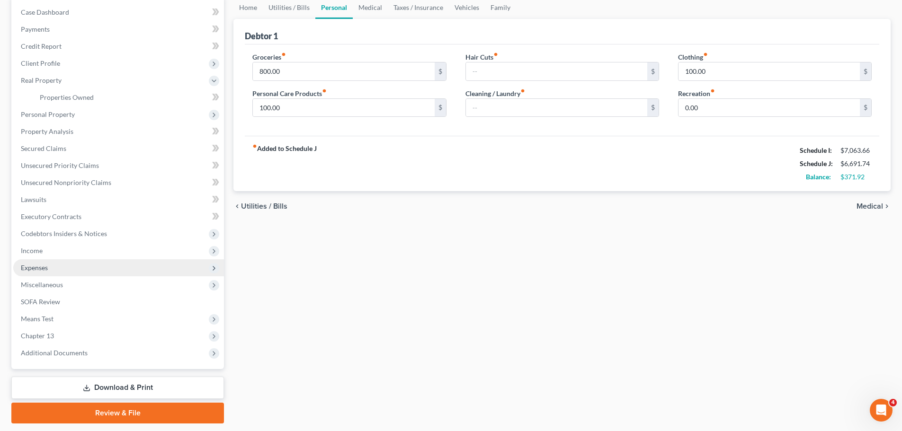
click at [45, 273] on span "Expenses" at bounding box center [118, 267] width 211 height 17
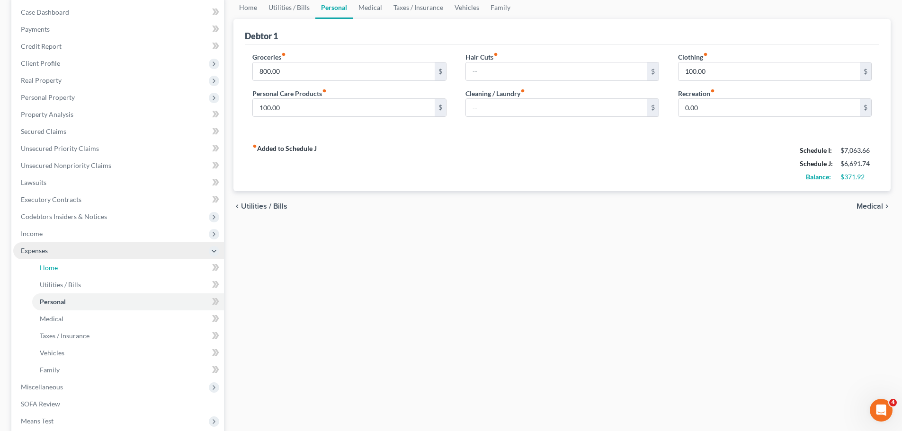
click at [45, 273] on link "Home" at bounding box center [128, 267] width 192 height 17
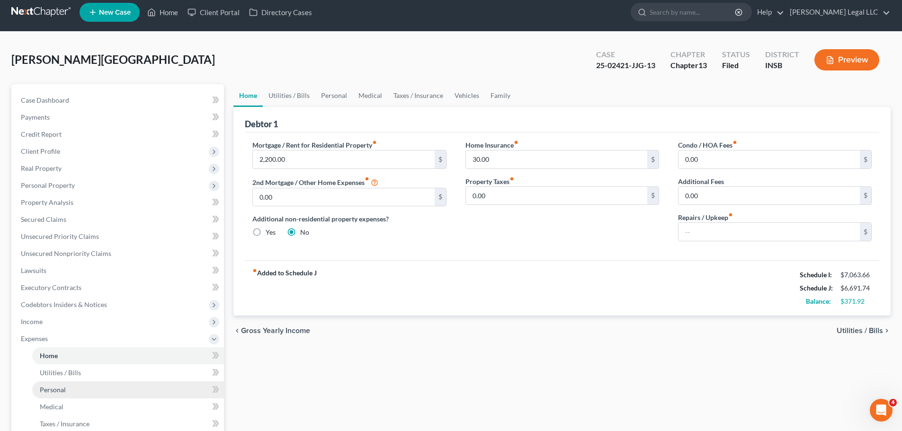
scroll to position [95, 0]
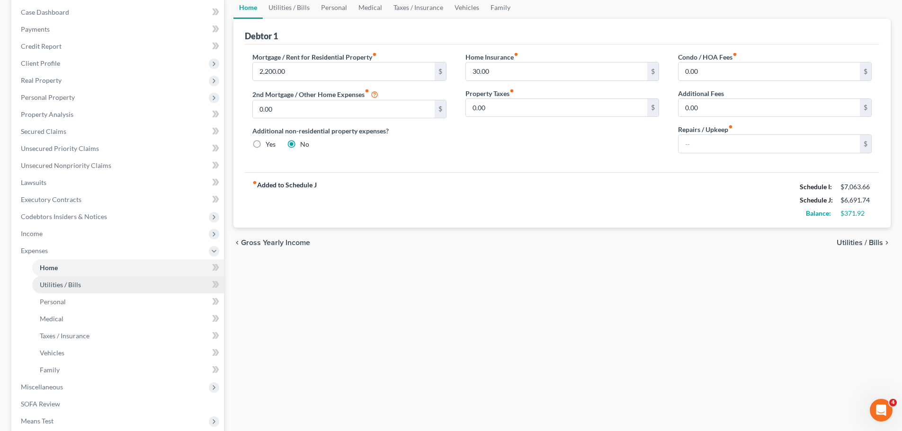
click at [64, 282] on span "Utilities / Bills" at bounding box center [60, 285] width 41 height 8
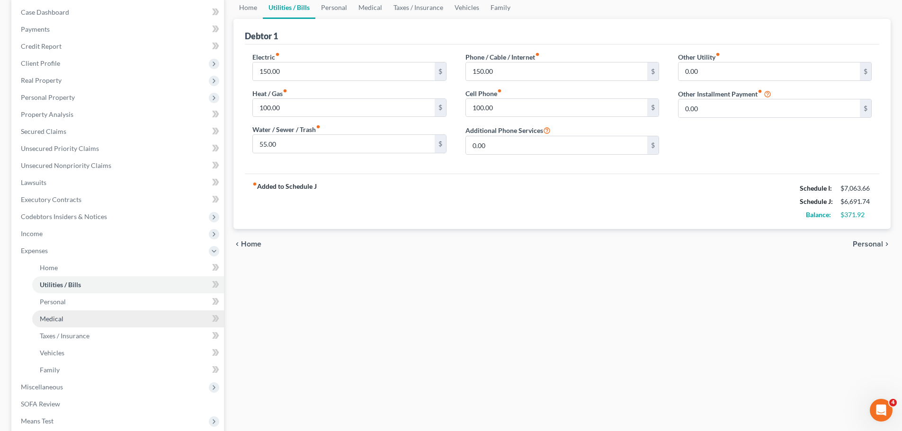
click at [51, 311] on link "Medical" at bounding box center [128, 319] width 192 height 17
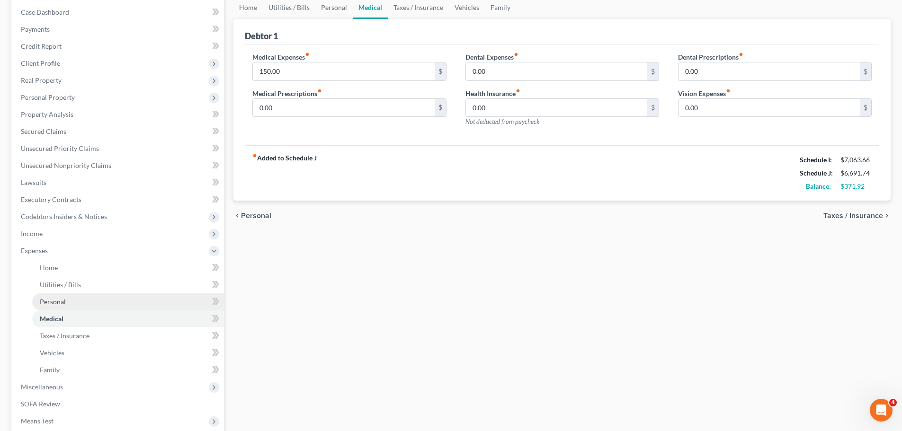
click at [50, 303] on span "Personal" at bounding box center [53, 302] width 26 height 8
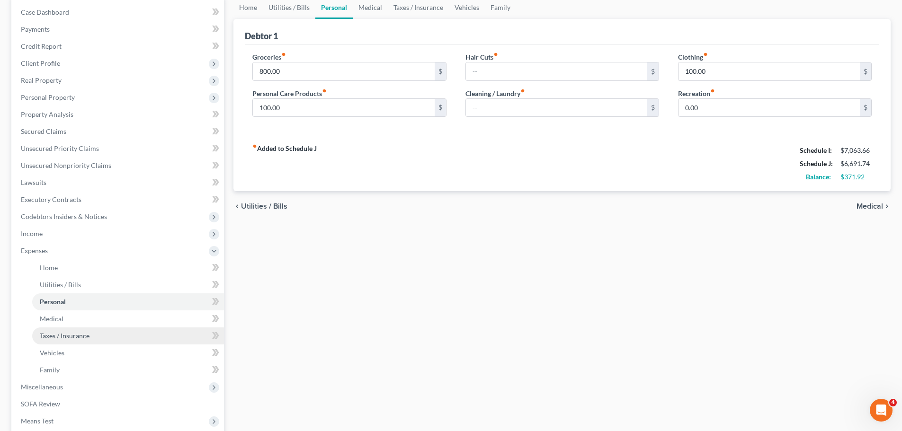
click at [53, 341] on link "Taxes / Insurance" at bounding box center [128, 336] width 192 height 17
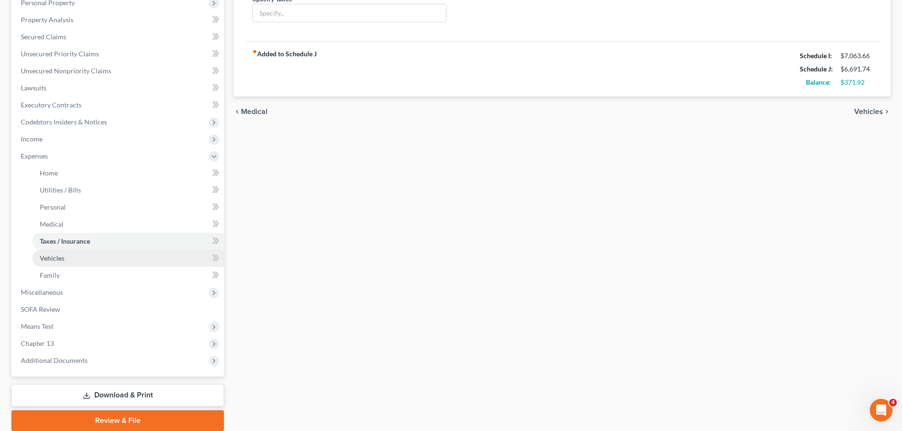
click at [80, 261] on link "Vehicles" at bounding box center [128, 258] width 192 height 17
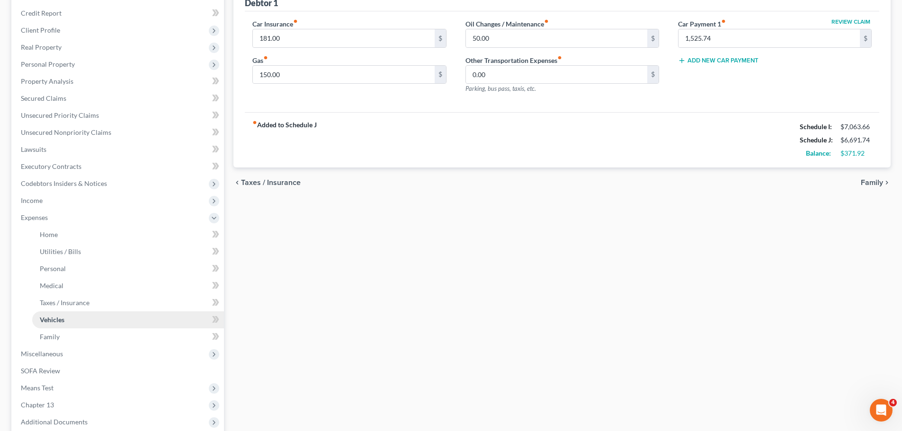
scroll to position [142, 0]
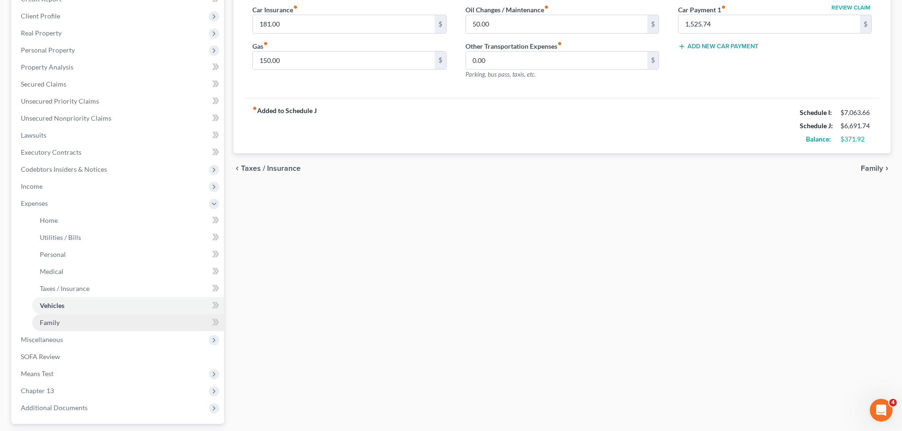
click at [63, 318] on link "Family" at bounding box center [128, 322] width 192 height 17
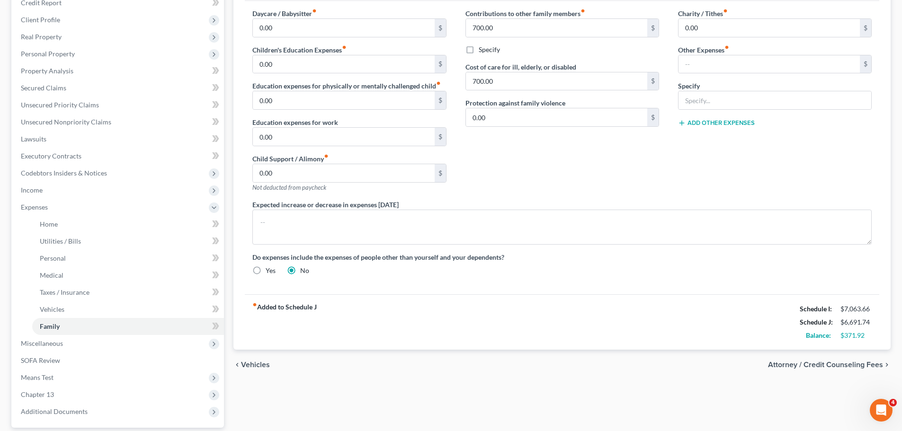
scroll to position [142, 0]
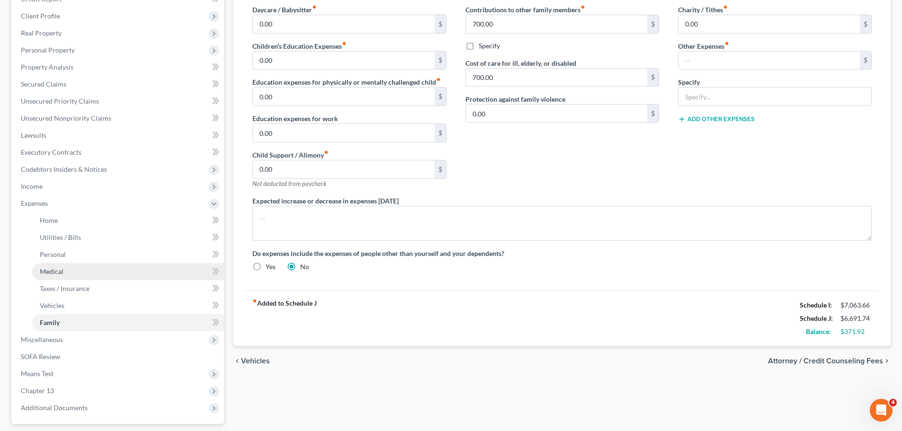
click at [58, 271] on span "Medical" at bounding box center [52, 271] width 24 height 8
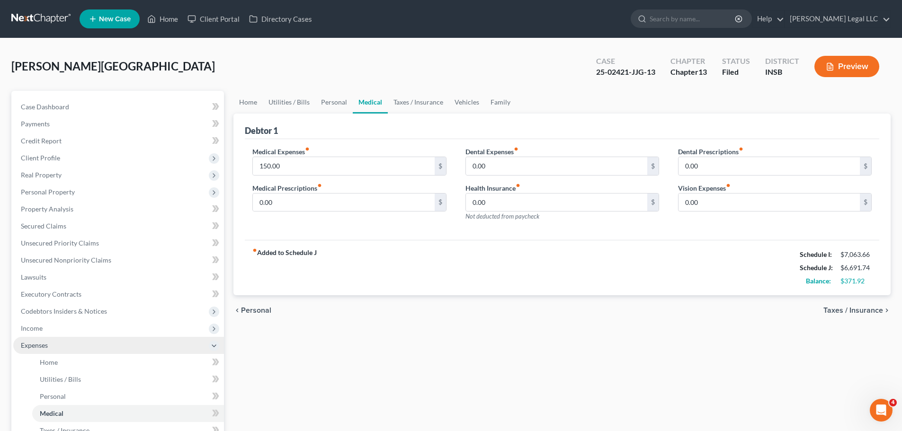
click at [22, 344] on span "Expenses" at bounding box center [34, 345] width 27 height 8
click at [47, 348] on span "Expenses" at bounding box center [34, 345] width 27 height 8
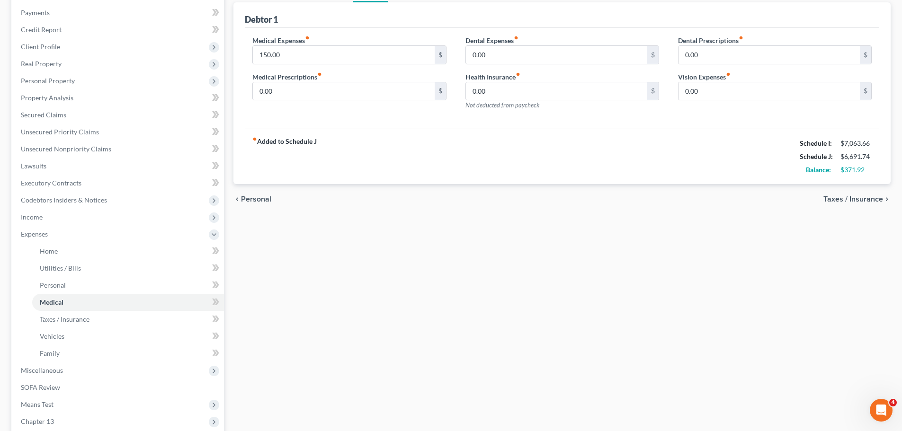
scroll to position [95, 0]
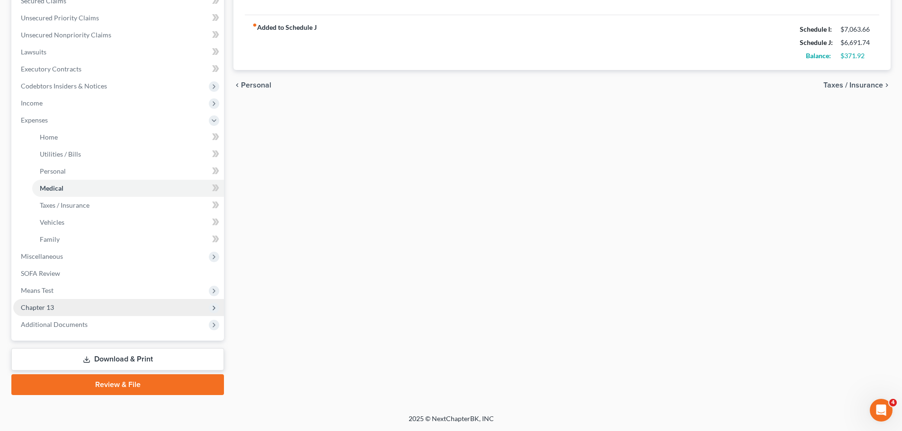
click at [44, 305] on span "Chapter 13" at bounding box center [37, 307] width 33 height 8
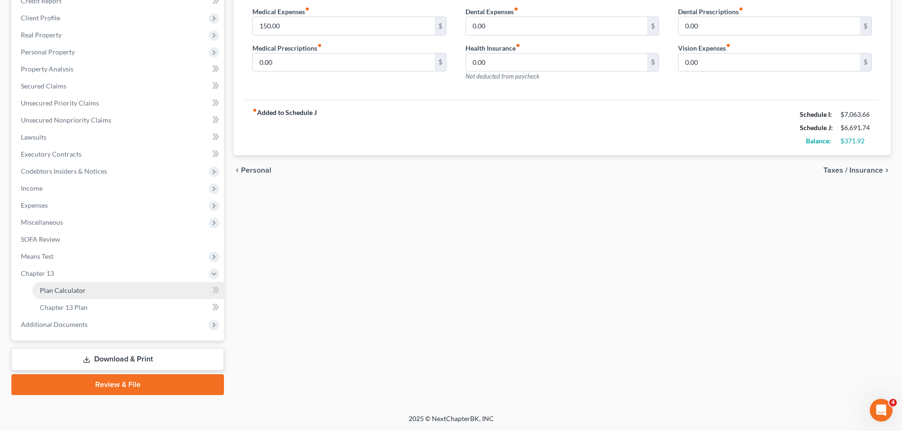
click at [67, 294] on link "Plan Calculator" at bounding box center [128, 290] width 192 height 17
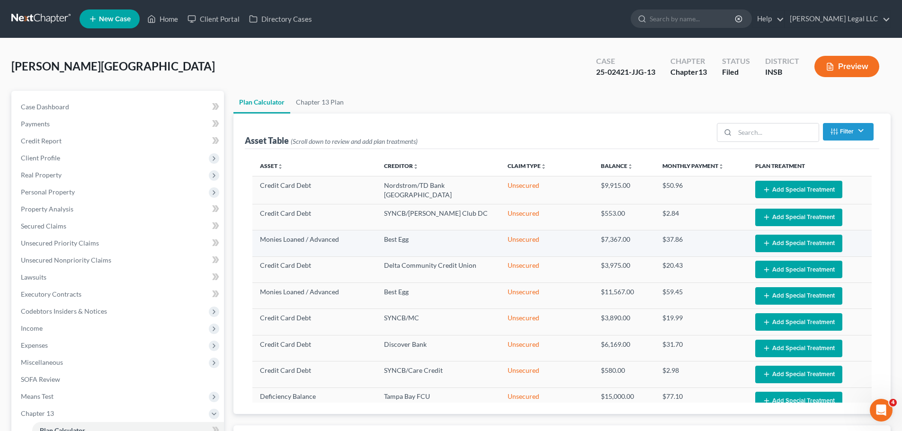
select select "59"
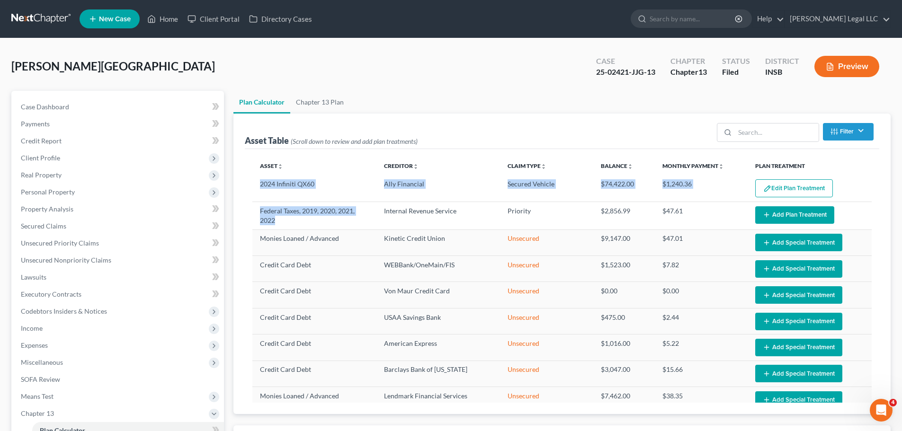
drag, startPoint x: 291, startPoint y: 219, endPoint x: 251, endPoint y: 206, distance: 41.5
click at [251, 206] on div "Asset unfold_more expand_more expand_less Creditor unfold_more expand_more expa…" at bounding box center [562, 281] width 634 height 265
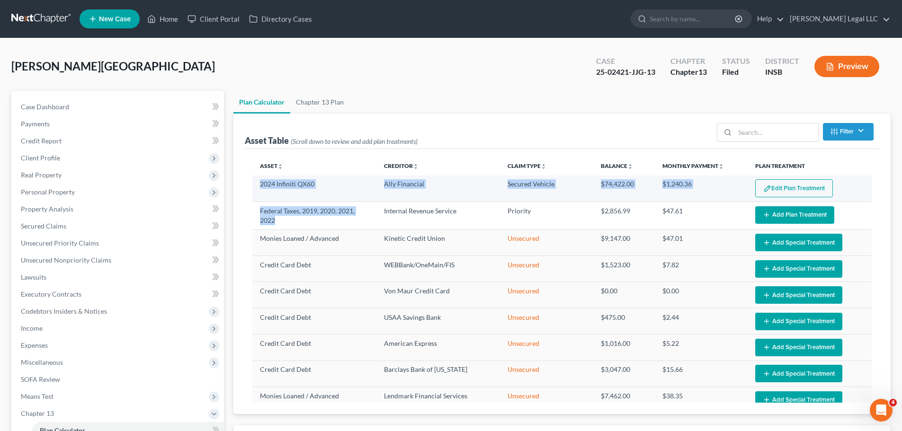
click at [259, 191] on td "2024 Infiniti QX60" at bounding box center [314, 189] width 124 height 27
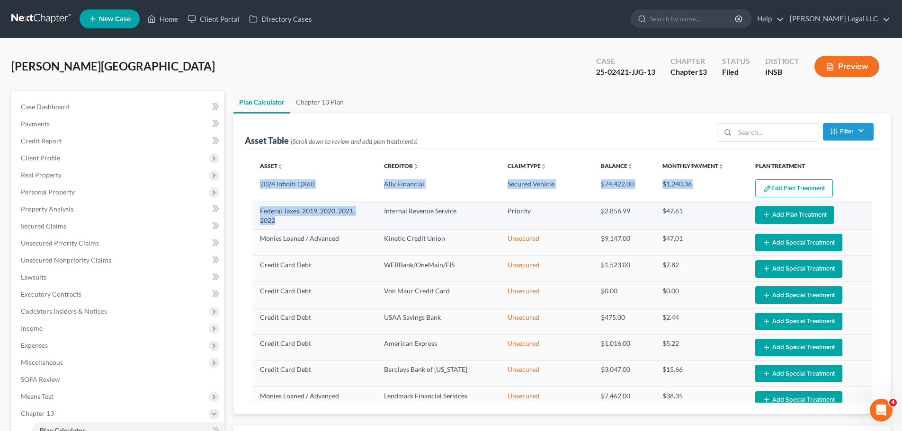
drag, startPoint x: 257, startPoint y: 185, endPoint x: 311, endPoint y: 222, distance: 65.8
click at [317, 223] on tbody "2024 Infiniti QX60 Ally Financial Secured Vehicle $74,422.00 $1,240.36 Edit Pla…" at bounding box center [561, 427] width 619 height 503
click at [311, 222] on td "Federal Taxes, 2019, 2020, 2021, 2022" at bounding box center [314, 215] width 124 height 27
drag, startPoint x: 311, startPoint y: 222, endPoint x: 258, endPoint y: 209, distance: 54.1
click at [258, 209] on td "Federal Taxes, 2019, 2020, 2021, 2022" at bounding box center [314, 215] width 124 height 27
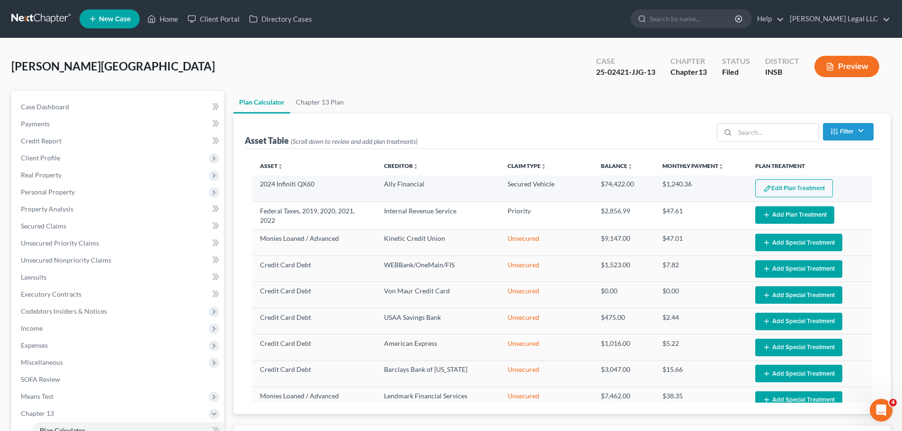
click at [260, 197] on td "2024 Infiniti QX60" at bounding box center [314, 189] width 124 height 27
click at [767, 183] on button "Edit Plan Treatment" at bounding box center [794, 188] width 78 height 18
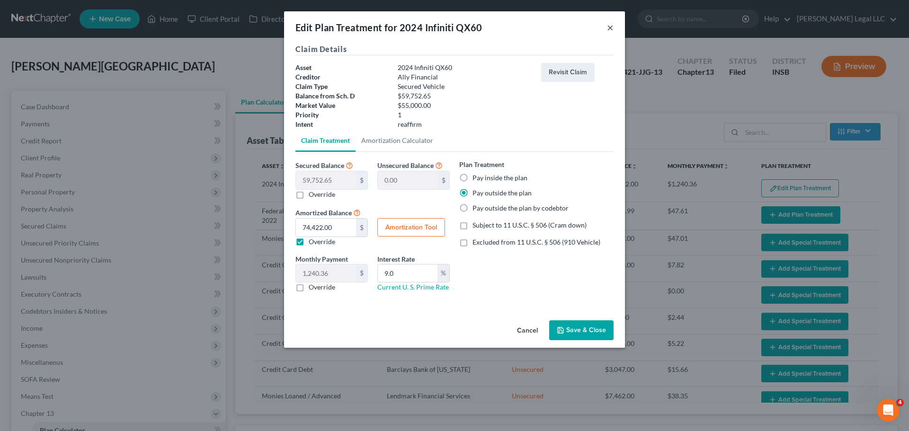
click at [611, 27] on button "×" at bounding box center [610, 27] width 7 height 11
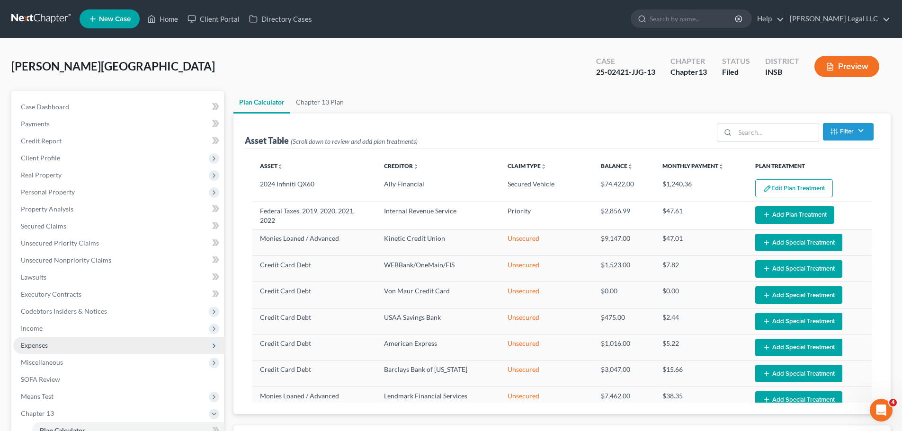
click at [36, 338] on span "Expenses" at bounding box center [118, 345] width 211 height 17
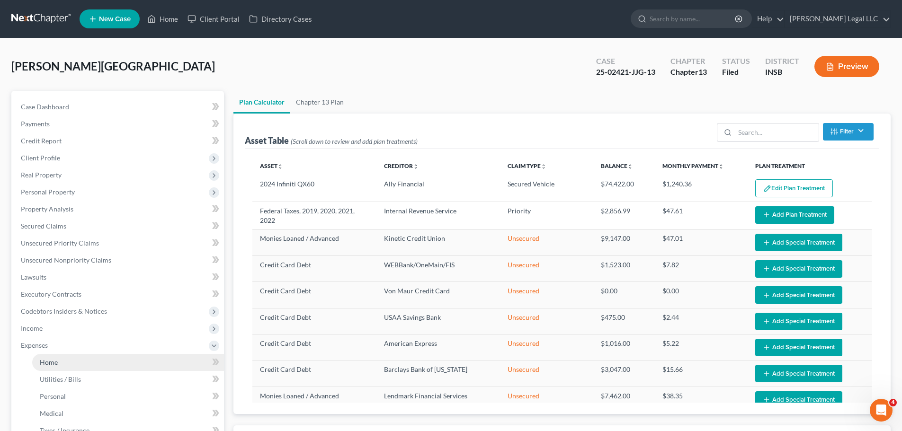
click at [35, 360] on link "Home" at bounding box center [128, 362] width 192 height 17
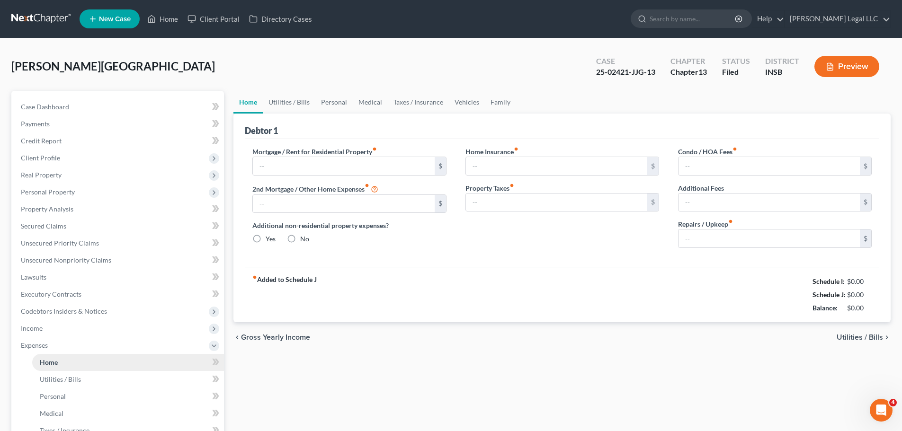
type input "2,200.00"
type input "0.00"
radio input "true"
type input "30.00"
type input "0.00"
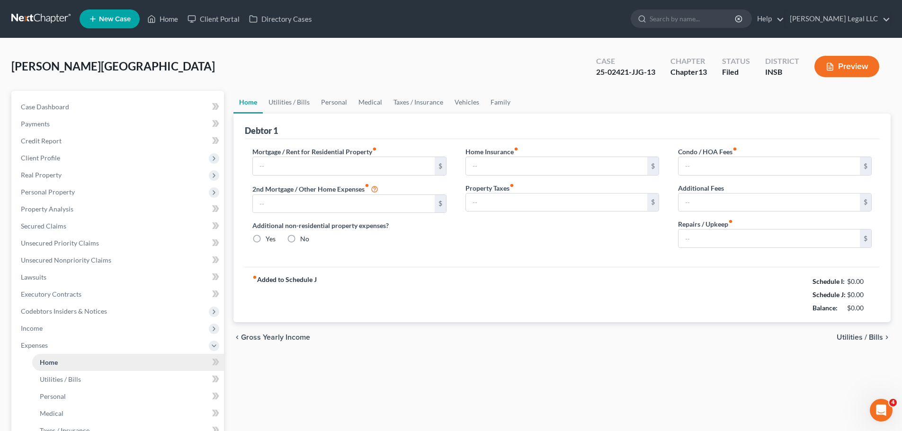
type input "0.00"
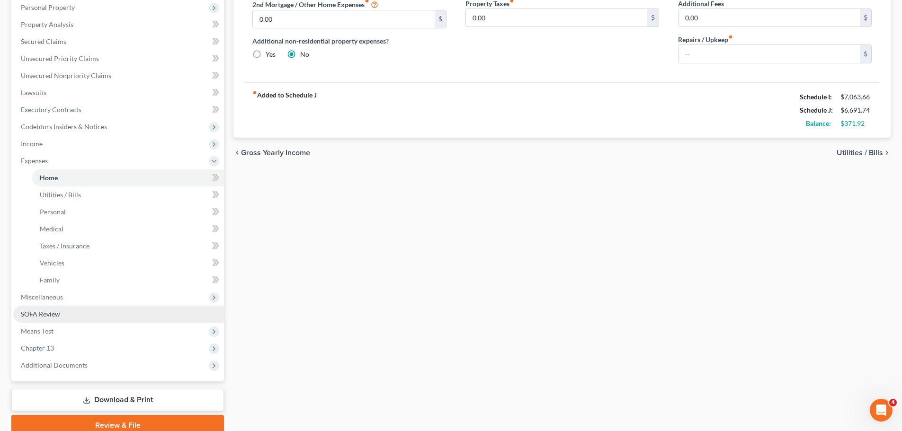
scroll to position [189, 0]
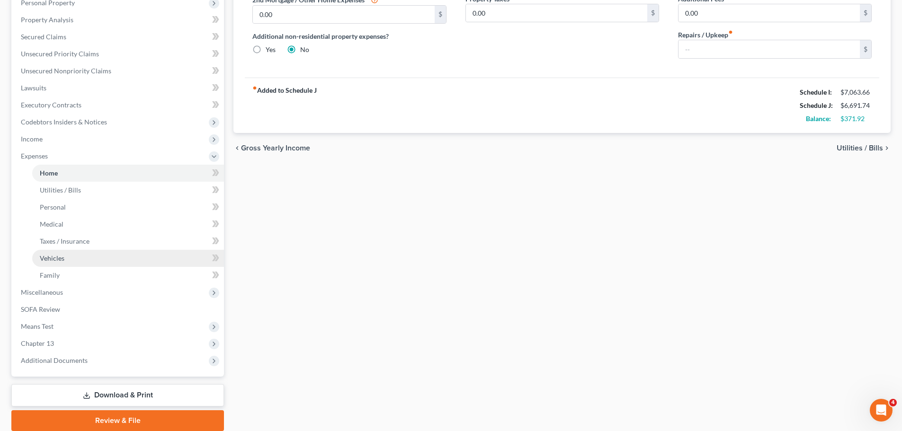
click at [54, 259] on span "Vehicles" at bounding box center [52, 258] width 25 height 8
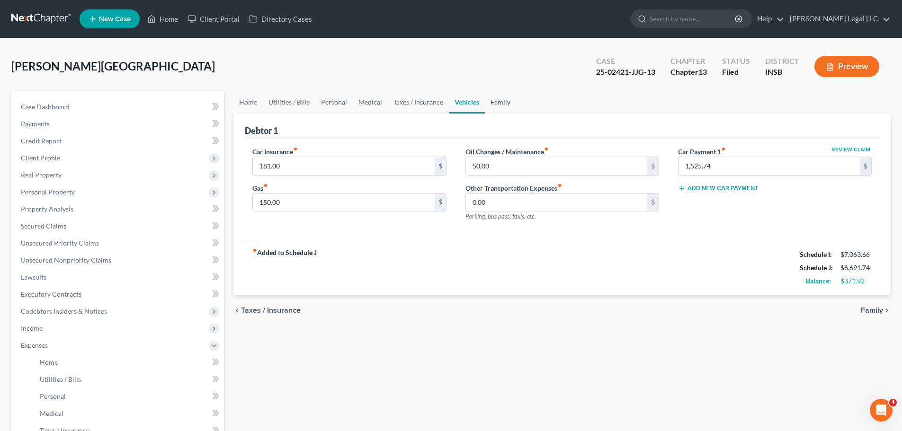
click at [492, 102] on link "Family" at bounding box center [500, 102] width 31 height 23
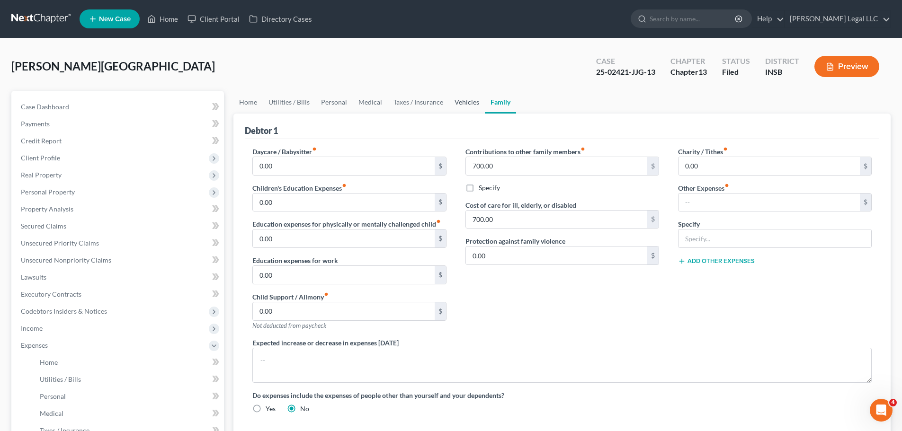
click at [463, 103] on link "Vehicles" at bounding box center [467, 102] width 36 height 23
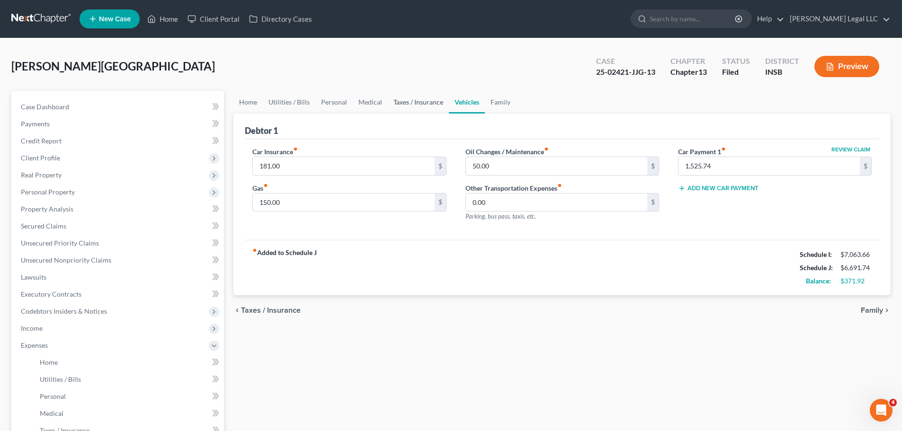
click at [416, 101] on link "Taxes / Insurance" at bounding box center [418, 102] width 61 height 23
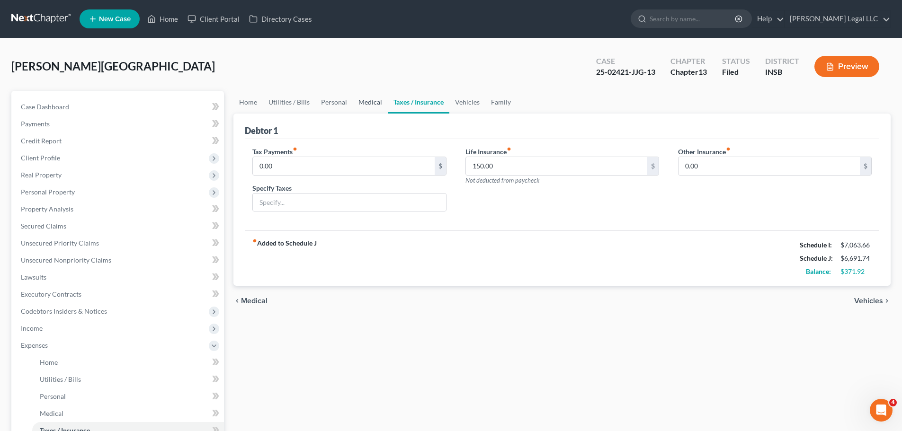
click at [367, 95] on link "Medical" at bounding box center [370, 102] width 35 height 23
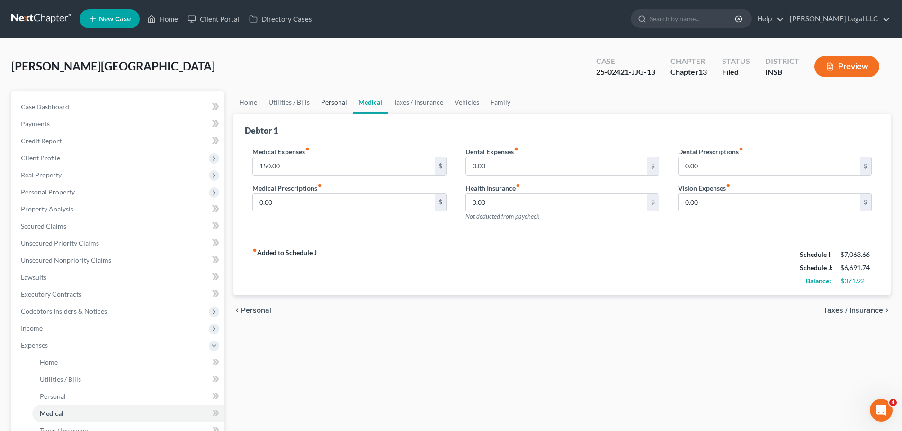
click at [328, 103] on link "Personal" at bounding box center [333, 102] width 37 height 23
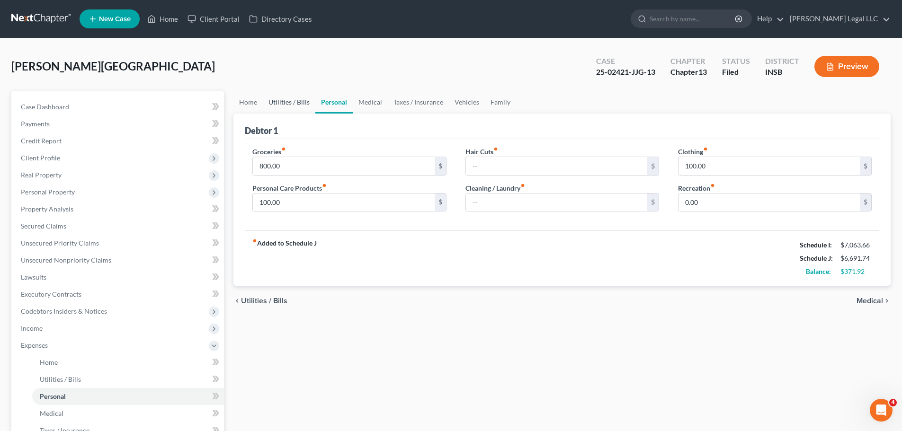
click at [295, 107] on link "Utilities / Bills" at bounding box center [289, 102] width 53 height 23
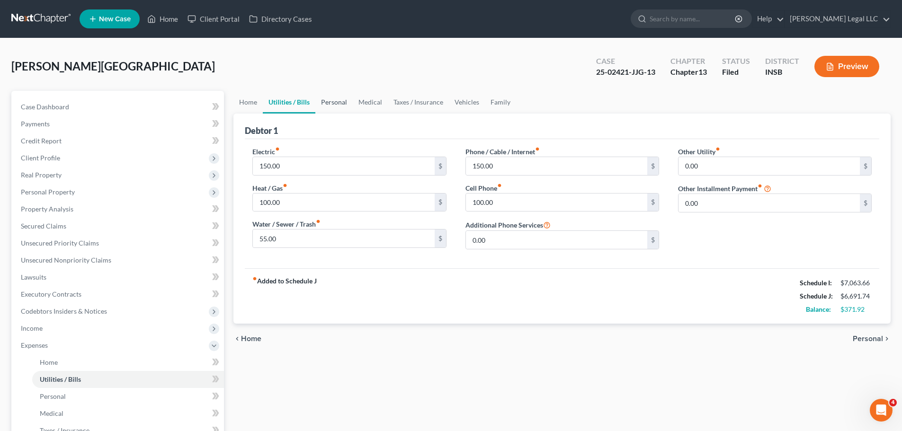
click at [346, 105] on link "Personal" at bounding box center [333, 102] width 37 height 23
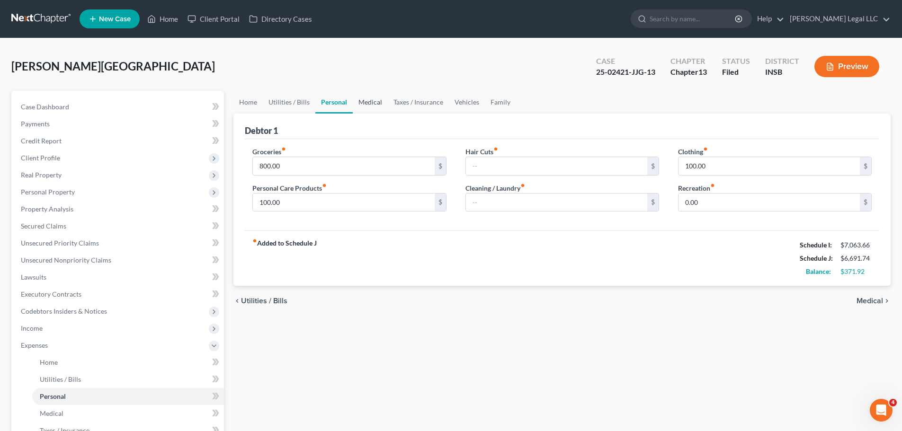
click at [377, 101] on link "Medical" at bounding box center [370, 102] width 35 height 23
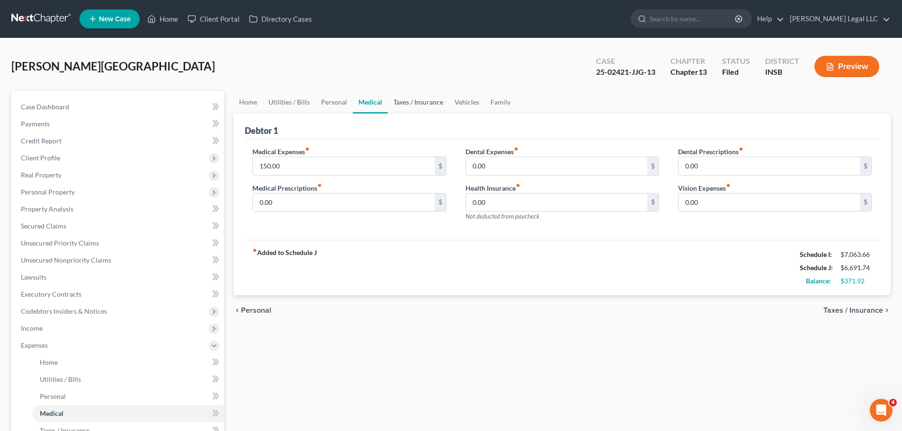
click at [428, 102] on link "Taxes / Insurance" at bounding box center [418, 102] width 61 height 23
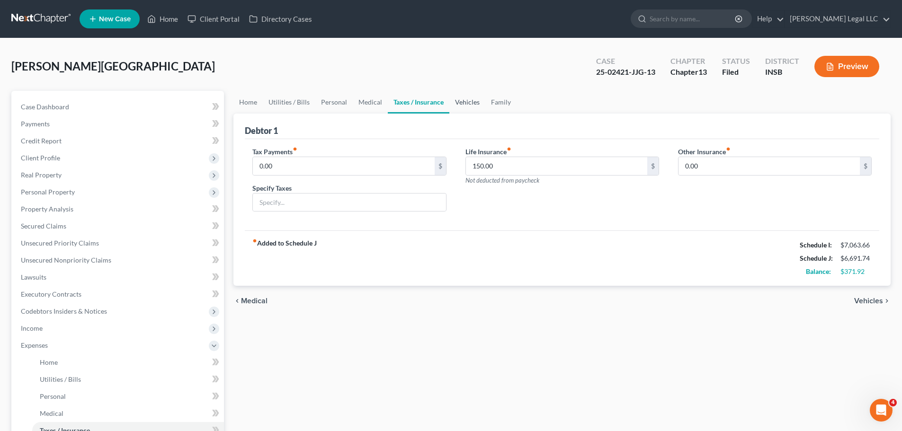
click at [463, 100] on link "Vehicles" at bounding box center [467, 102] width 36 height 23
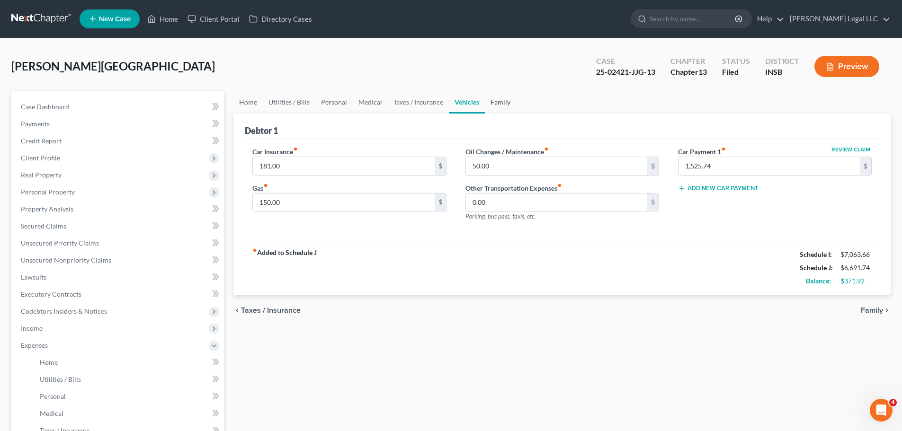
click at [503, 102] on link "Family" at bounding box center [500, 102] width 31 height 23
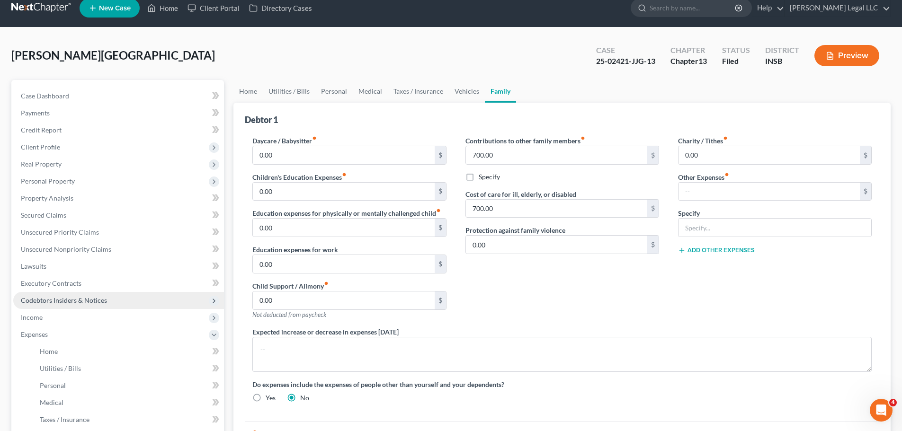
scroll to position [47, 0]
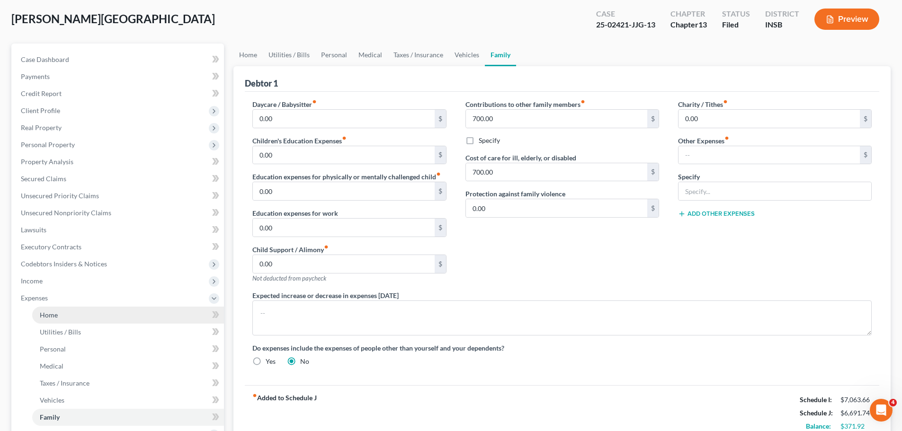
click at [49, 313] on span "Home" at bounding box center [49, 315] width 18 height 8
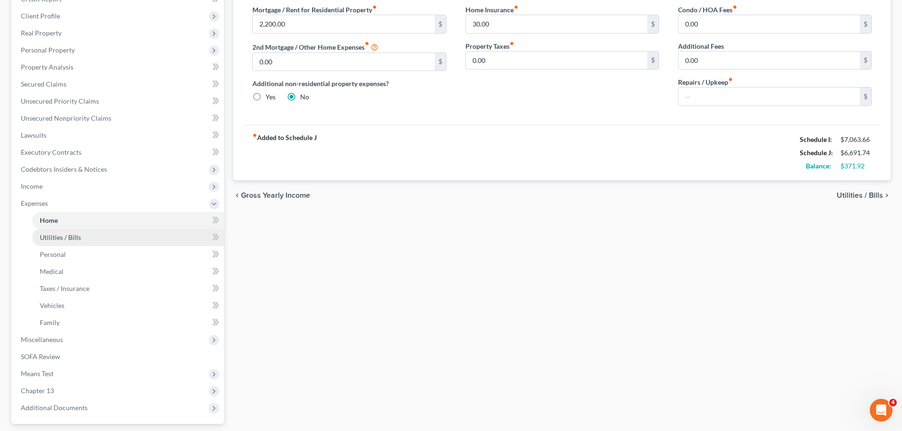
click at [63, 237] on span "Utilities / Bills" at bounding box center [60, 237] width 41 height 8
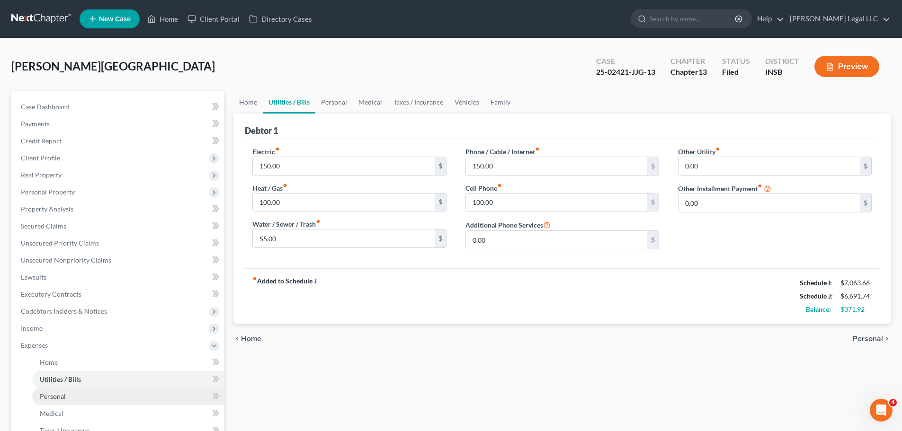
click at [57, 396] on span "Personal" at bounding box center [53, 396] width 26 height 8
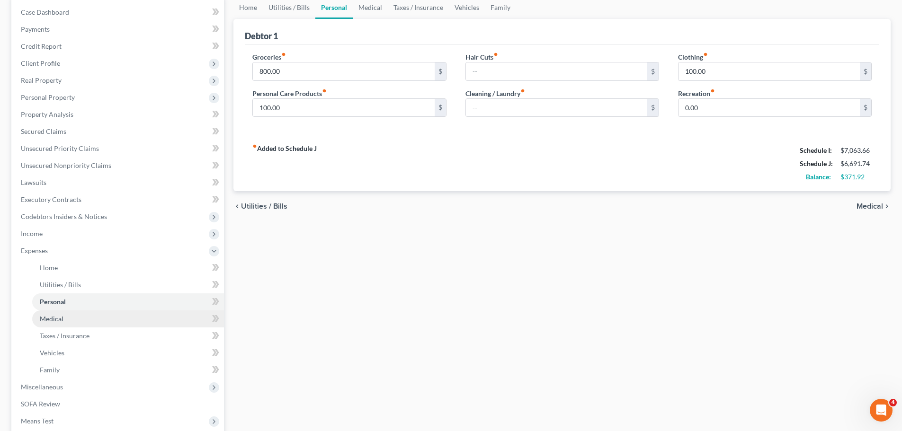
click at [67, 319] on link "Medical" at bounding box center [128, 319] width 192 height 17
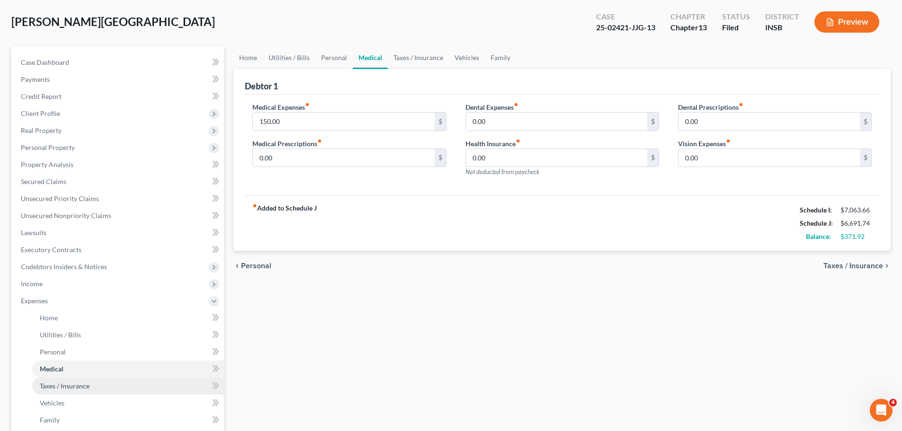
scroll to position [95, 0]
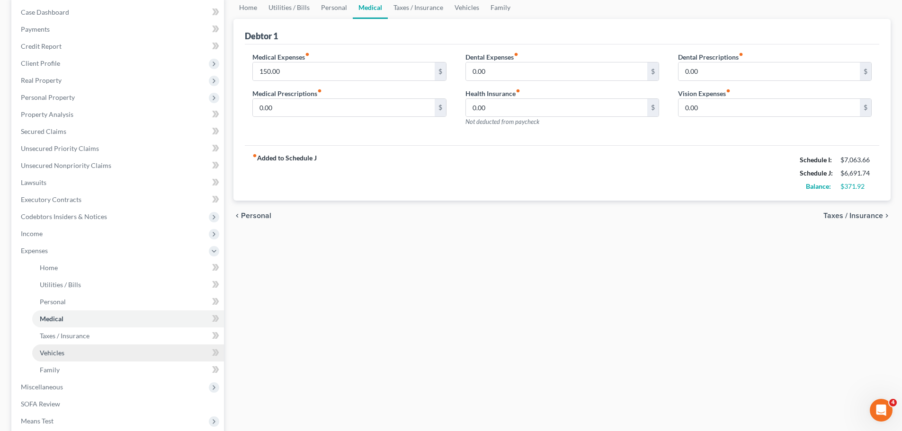
click at [50, 356] on span "Vehicles" at bounding box center [52, 353] width 25 height 8
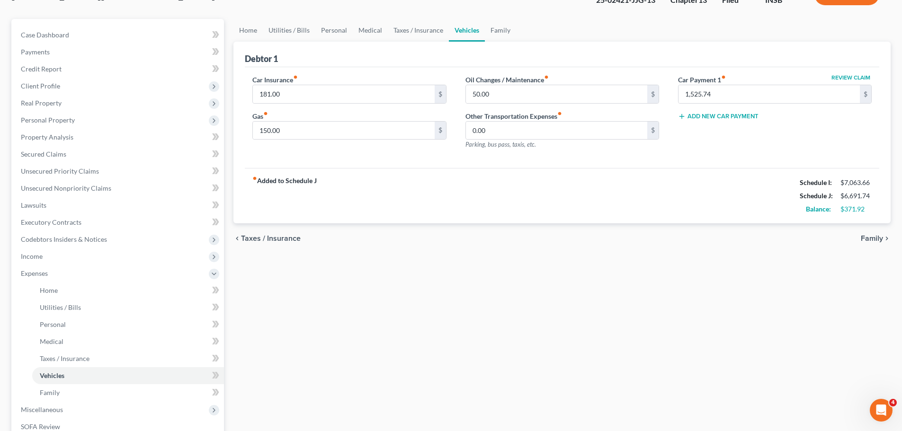
scroll to position [189, 0]
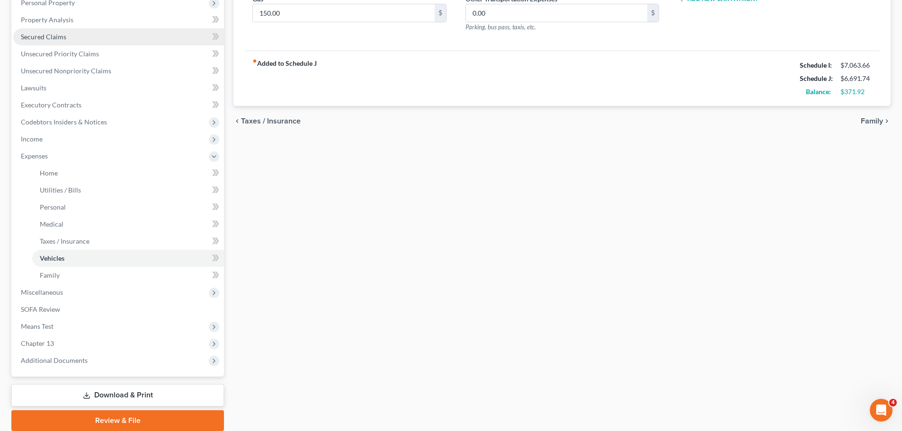
click at [48, 41] on link "Secured Claims" at bounding box center [118, 36] width 211 height 17
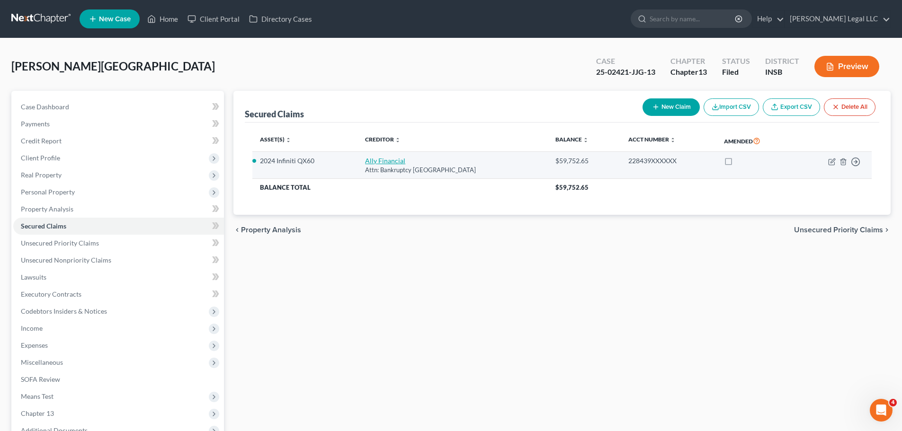
click at [383, 162] on link "Ally Financial" at bounding box center [385, 161] width 40 height 8
select select "24"
select select "6"
select select "2"
select select "3"
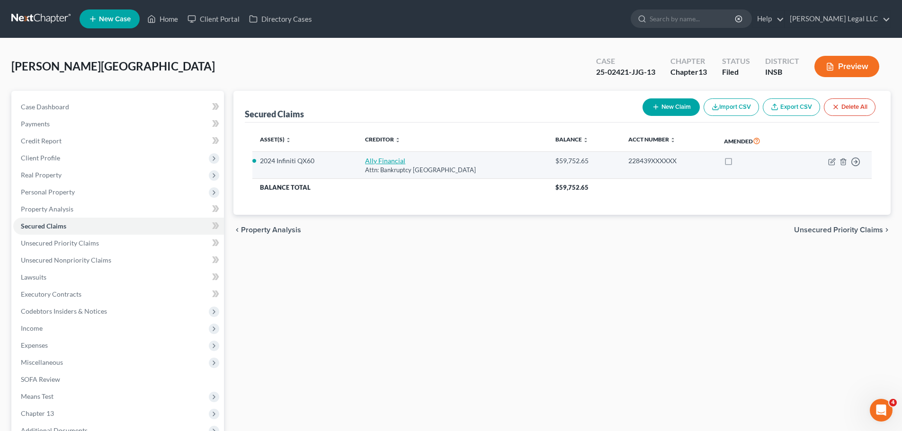
select select "0"
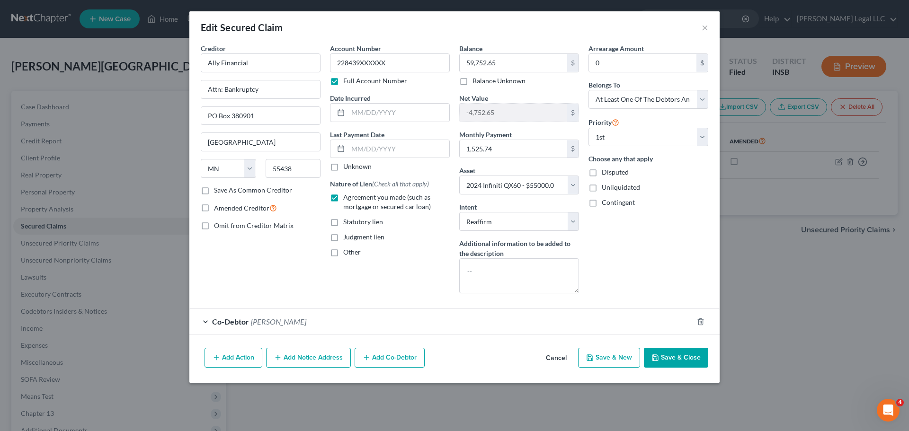
click at [409, 241] on div "Judgment lien" at bounding box center [390, 236] width 120 height 9
click at [446, 32] on div "Edit Secured Claim ×" at bounding box center [454, 27] width 530 height 32
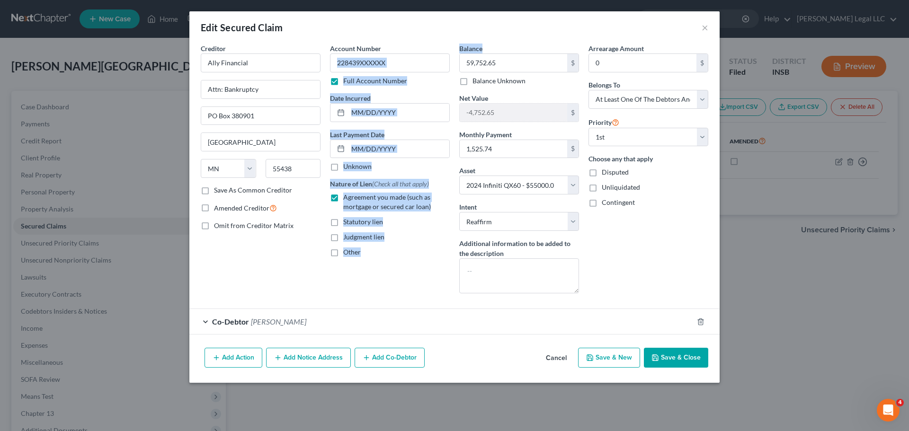
drag, startPoint x: 453, startPoint y: 47, endPoint x: 490, endPoint y: 45, distance: 37.9
click at [485, 47] on div "Creditor * Ally Financial Attn: Bankruptcy PO Box 380901 Minneapolis State AL A…" at bounding box center [454, 173] width 517 height 258
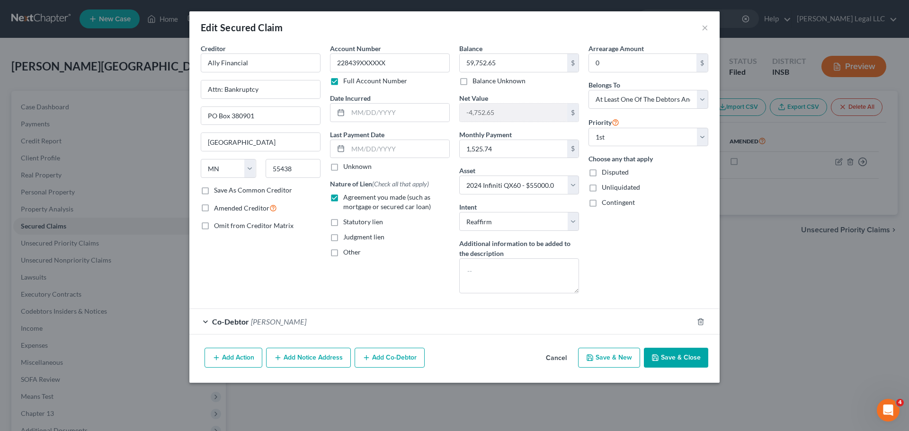
click at [490, 45] on div "Balance 59,752.65 $ Balance Unknown Balance Undetermined 59,752.65 $ Balance Un…" at bounding box center [519, 65] width 120 height 42
drag, startPoint x: 408, startPoint y: 46, endPoint x: 329, endPoint y: 40, distance: 78.8
click at [326, 46] on div "Account Number 228439XXXXXX Full Account Number Date Incurred Last Payment Date…" at bounding box center [389, 173] width 129 height 258
click at [330, 38] on div "Edit Secured Claim ×" at bounding box center [454, 27] width 530 height 32
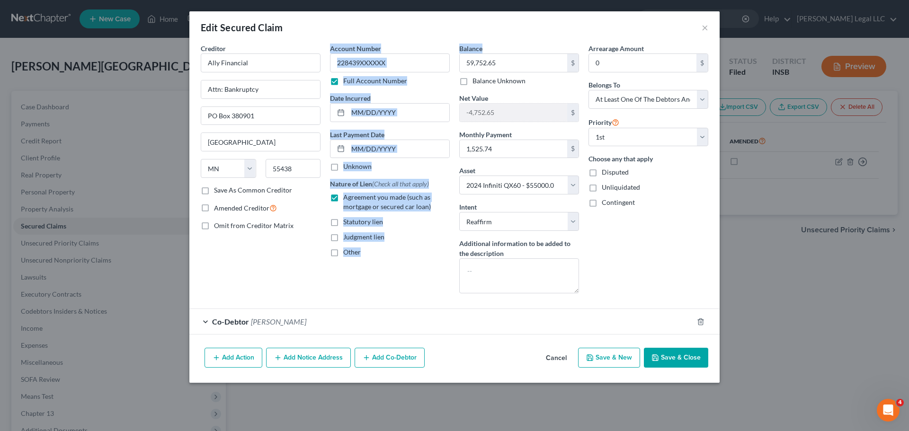
drag, startPoint x: 490, startPoint y: 50, endPoint x: 331, endPoint y: 51, distance: 159.5
click at [331, 51] on div "Creditor * Ally Financial Attn: Bankruptcy PO Box 380901 Minneapolis State AL A…" at bounding box center [454, 173] width 517 height 258
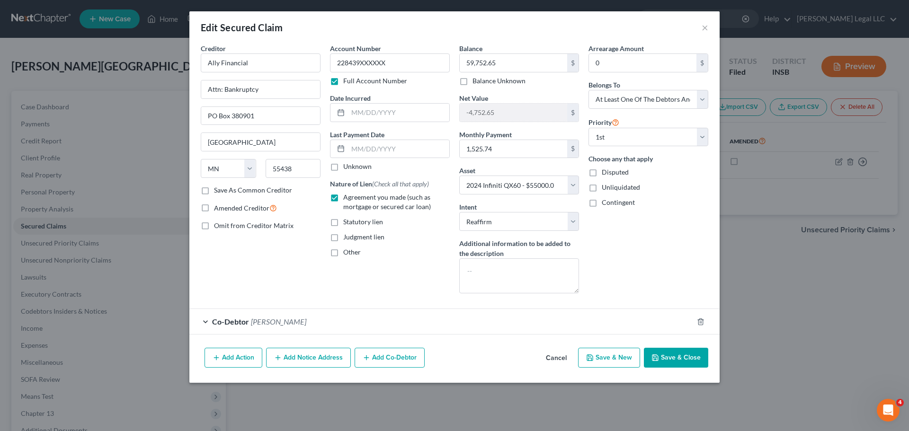
click at [332, 40] on div "Edit Secured Claim ×" at bounding box center [454, 27] width 530 height 32
